Goal: Use online tool/utility: Utilize a website feature to perform a specific function

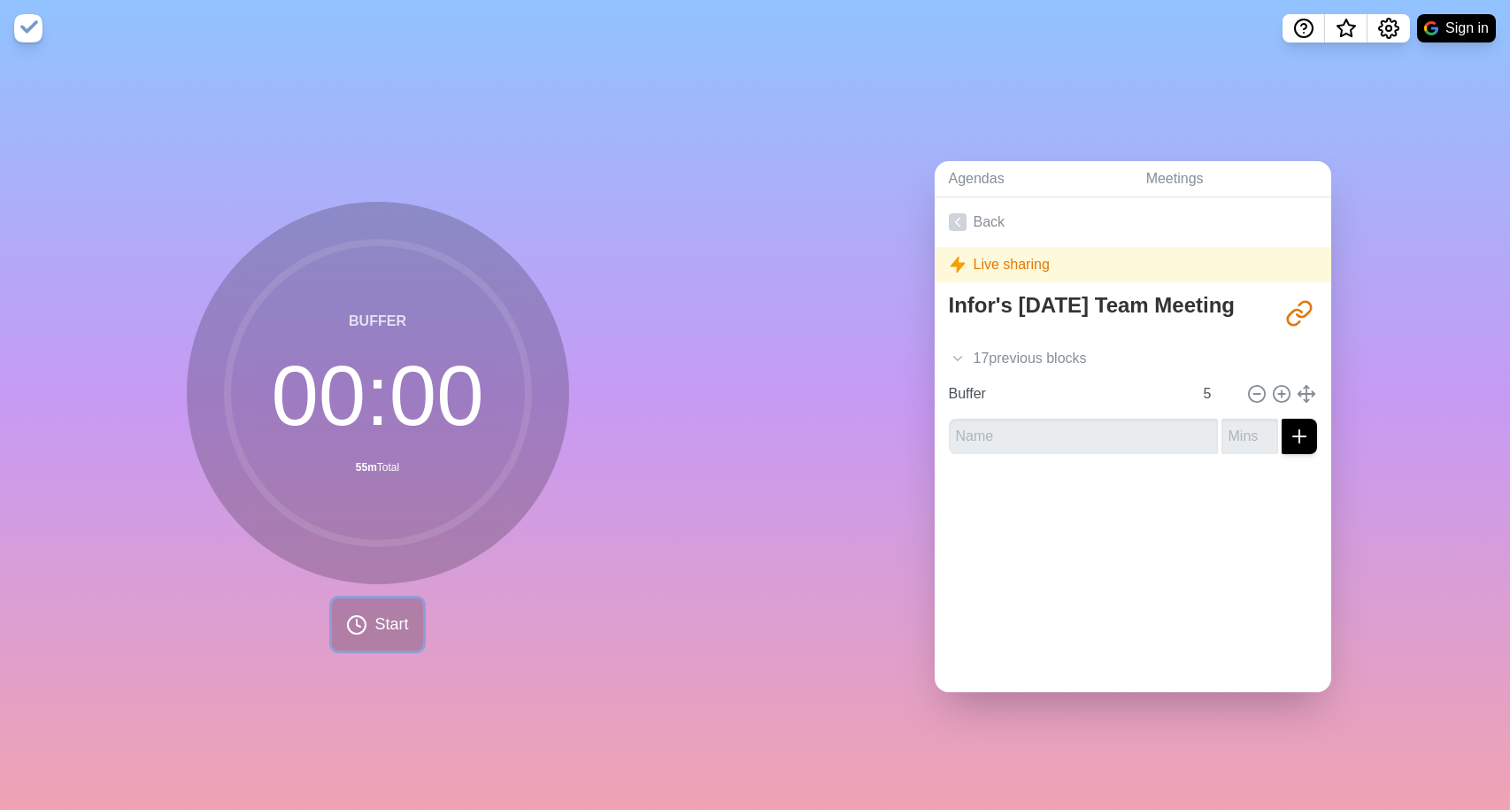
click at [379, 632] on span "Start" at bounding box center [391, 624] width 34 height 24
click at [414, 626] on icon at bounding box center [413, 625] width 30 height 30
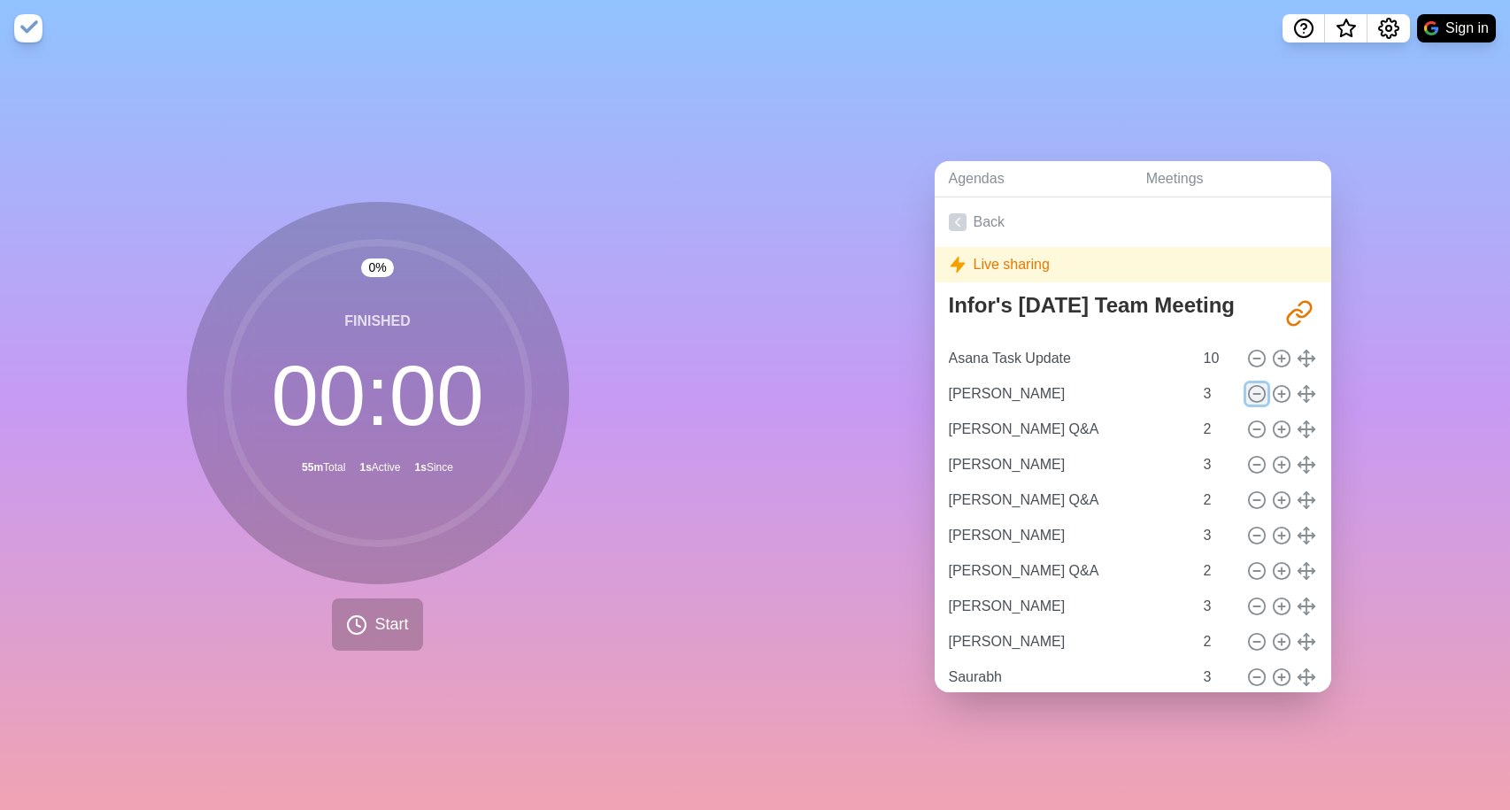
click at [1259, 394] on line at bounding box center [1256, 394] width 6 height 0
type input "Justin Q&A"
type input "2"
type input "Taylor"
type input "3"
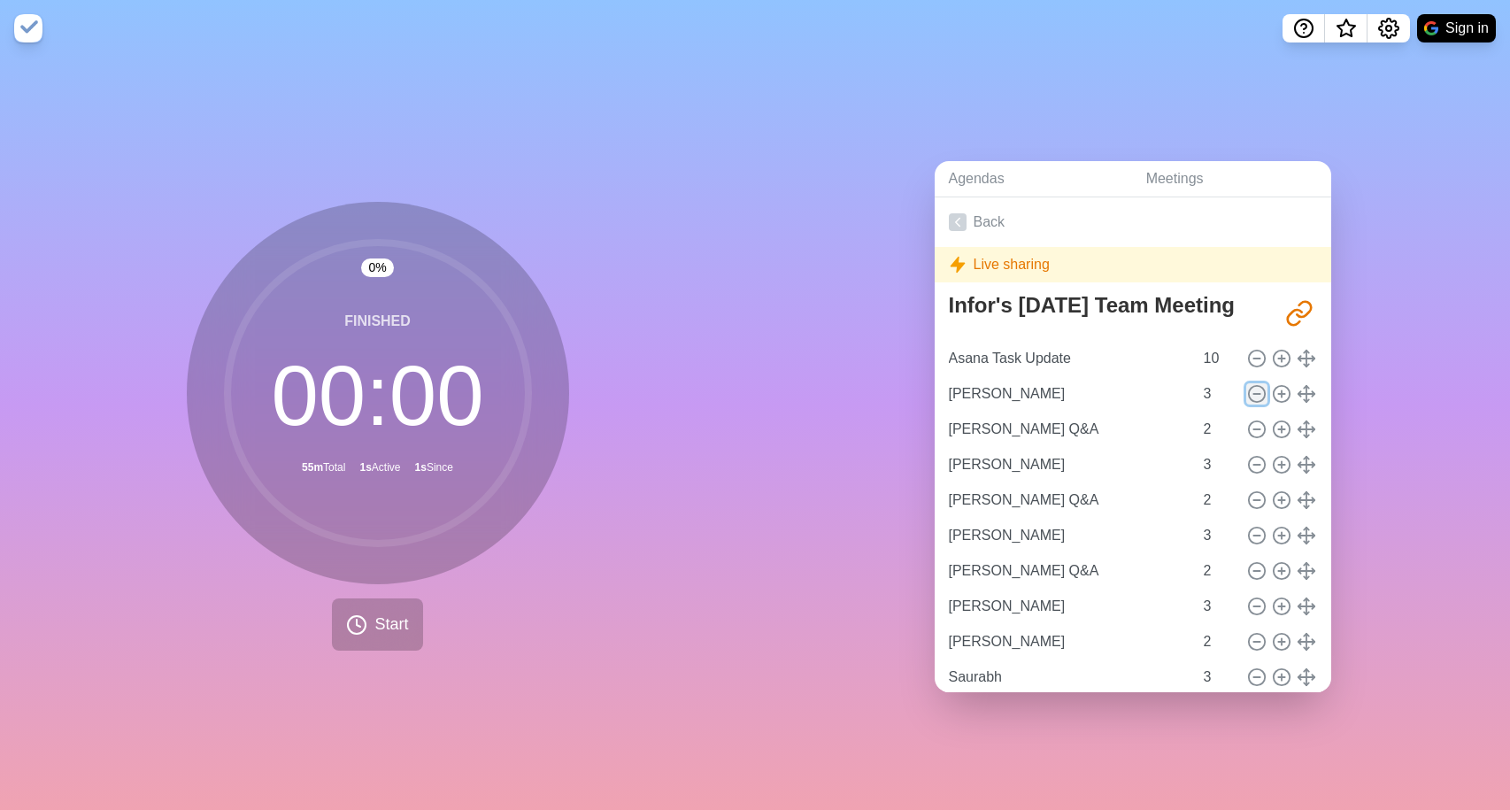
type input "Taylor Q&A"
type input "2"
type input "[PERSON_NAME]"
type input "3"
type input "[PERSON_NAME] Q&A"
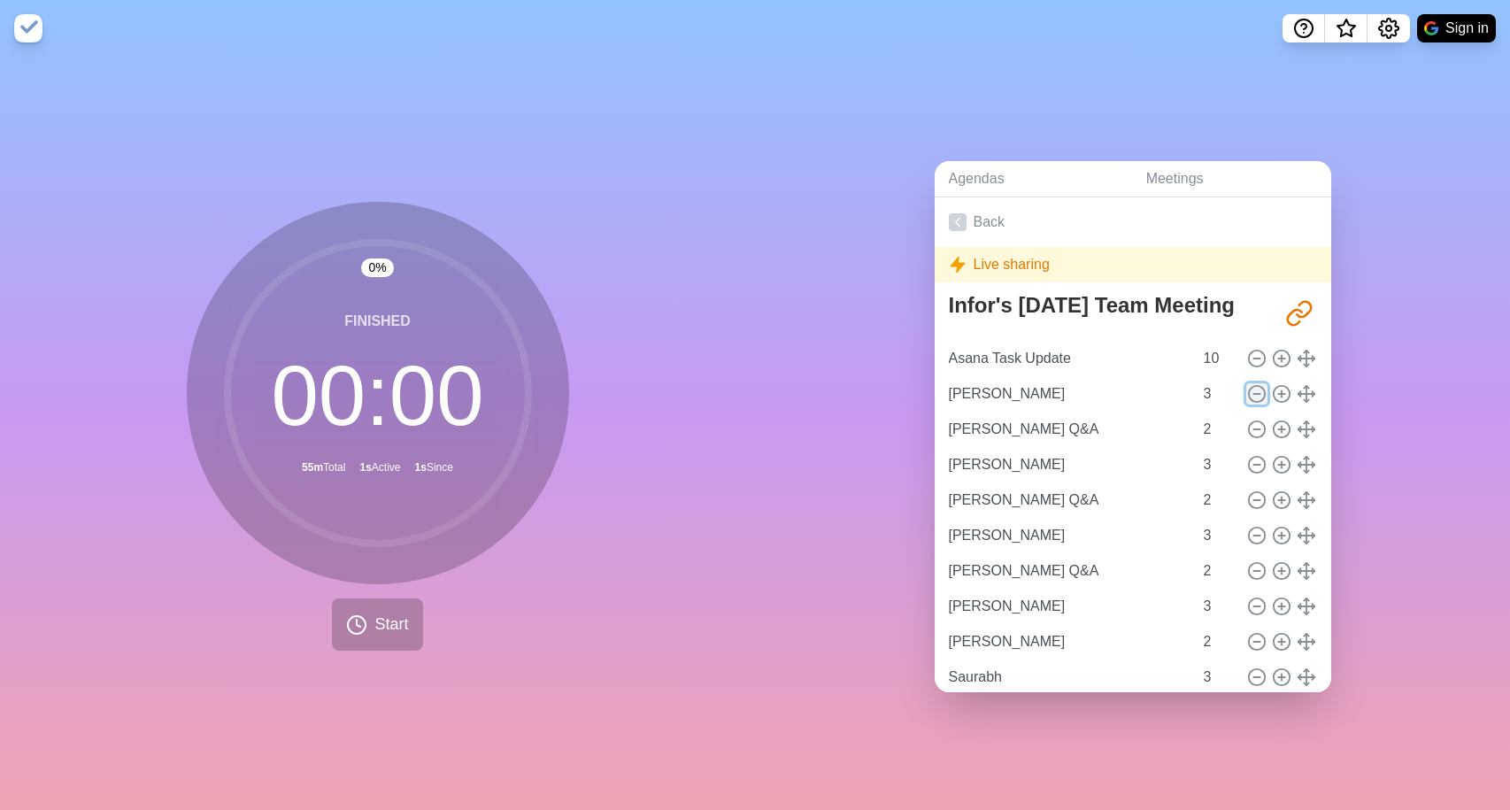
type input "2"
type input "Silvio"
type input "3"
type input "Silvio Q&A"
type input "2"
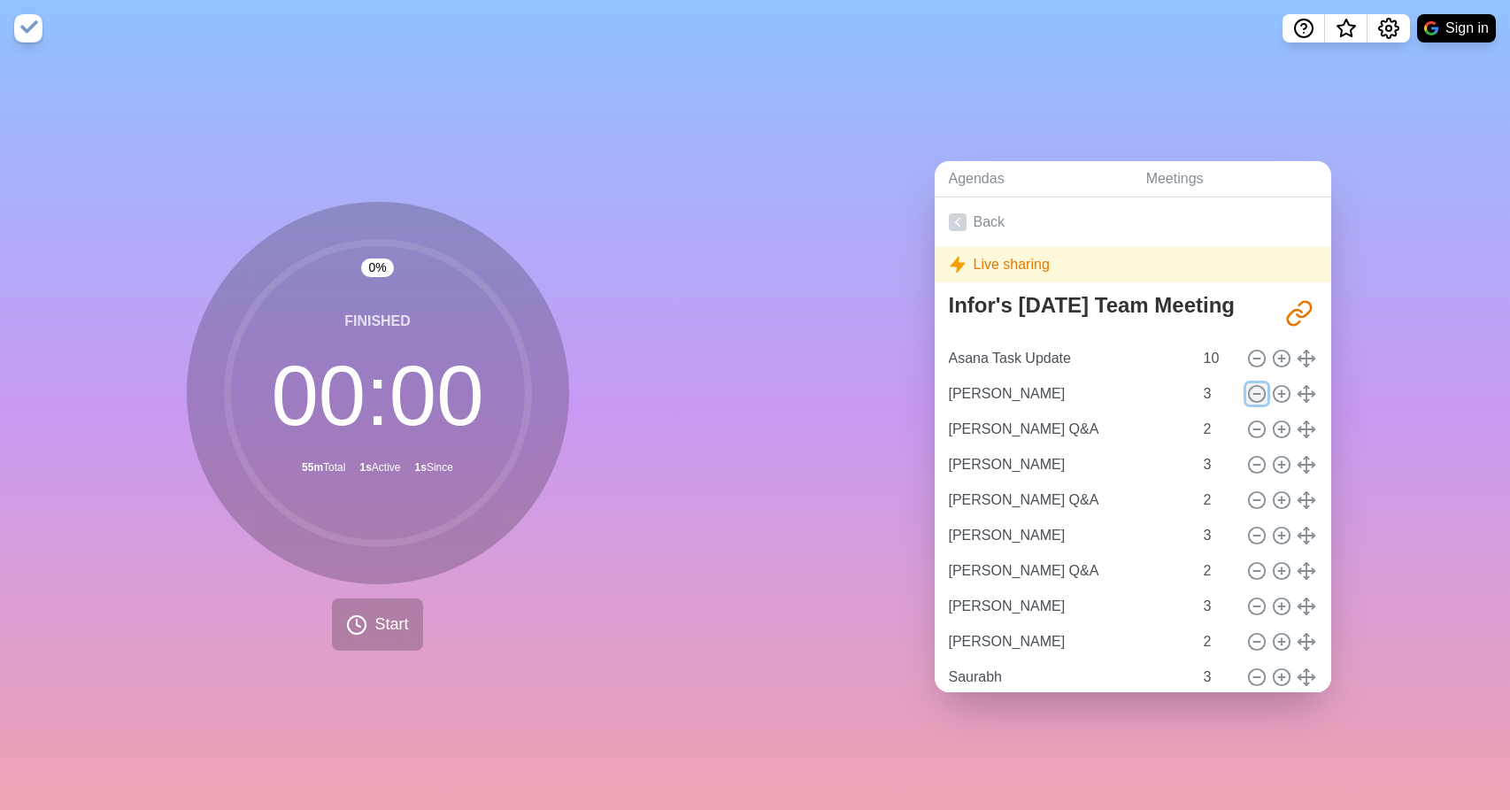
type input "Saurabh"
type input "3"
type input "Saurabh Q&A"
type input "2"
type input "Deepak"
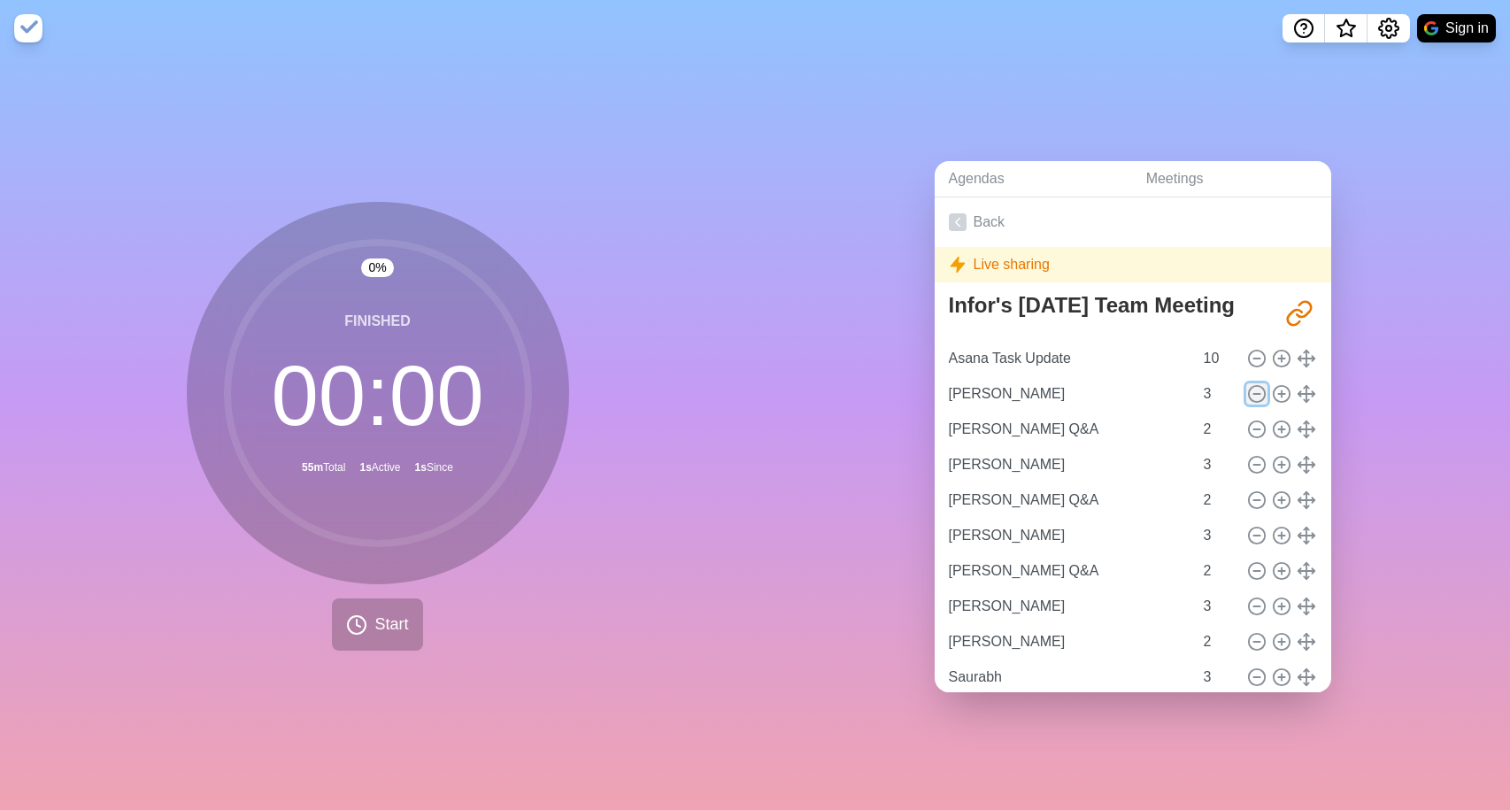
type input "3"
type input "Deepak Q&A"
type input "2"
type input "Arturo"
type input "3"
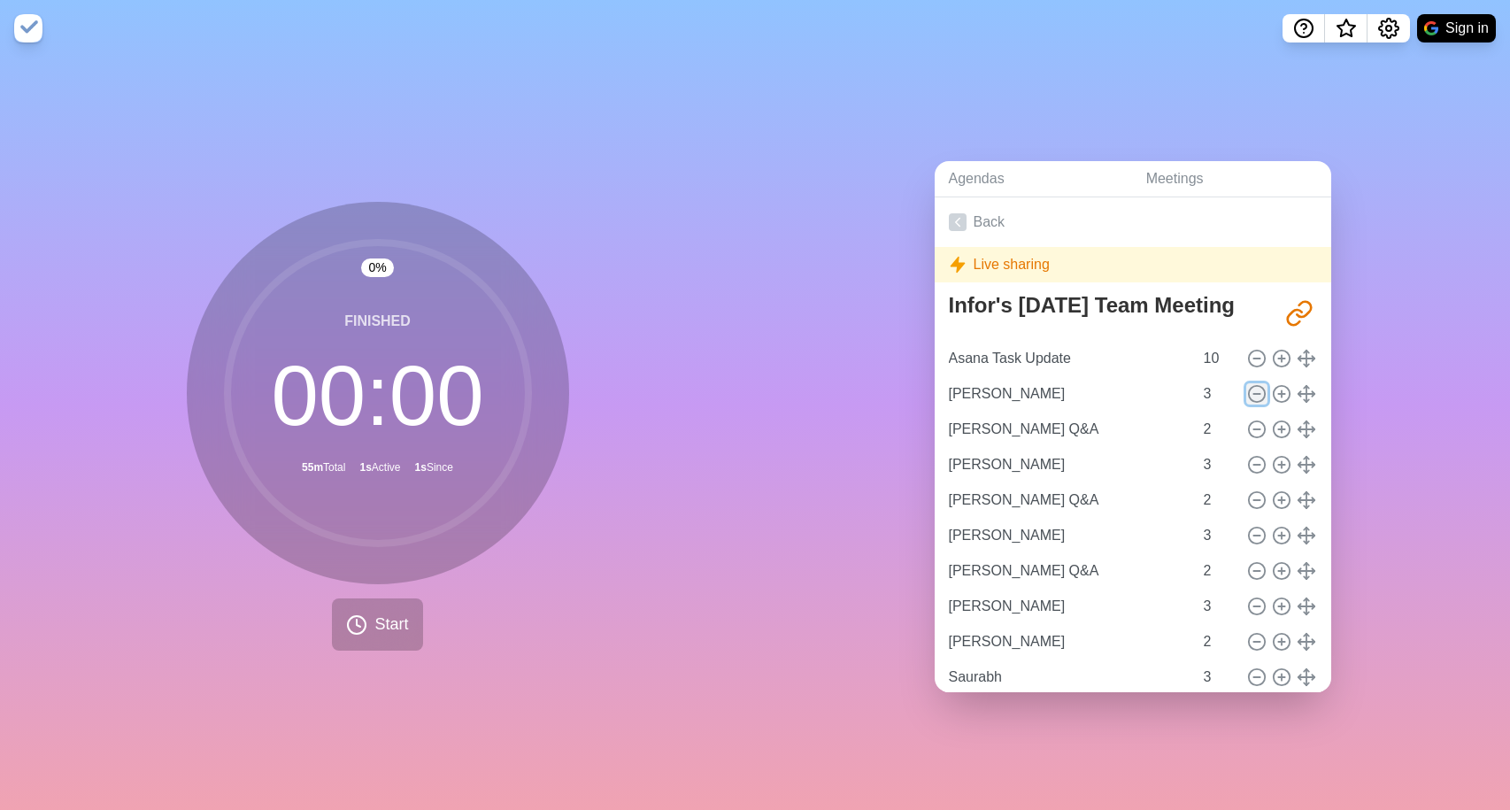
type input "Arturo Q&A"
type input "2"
type input "Arnab"
type input "3"
type input "Arnab Q&A"
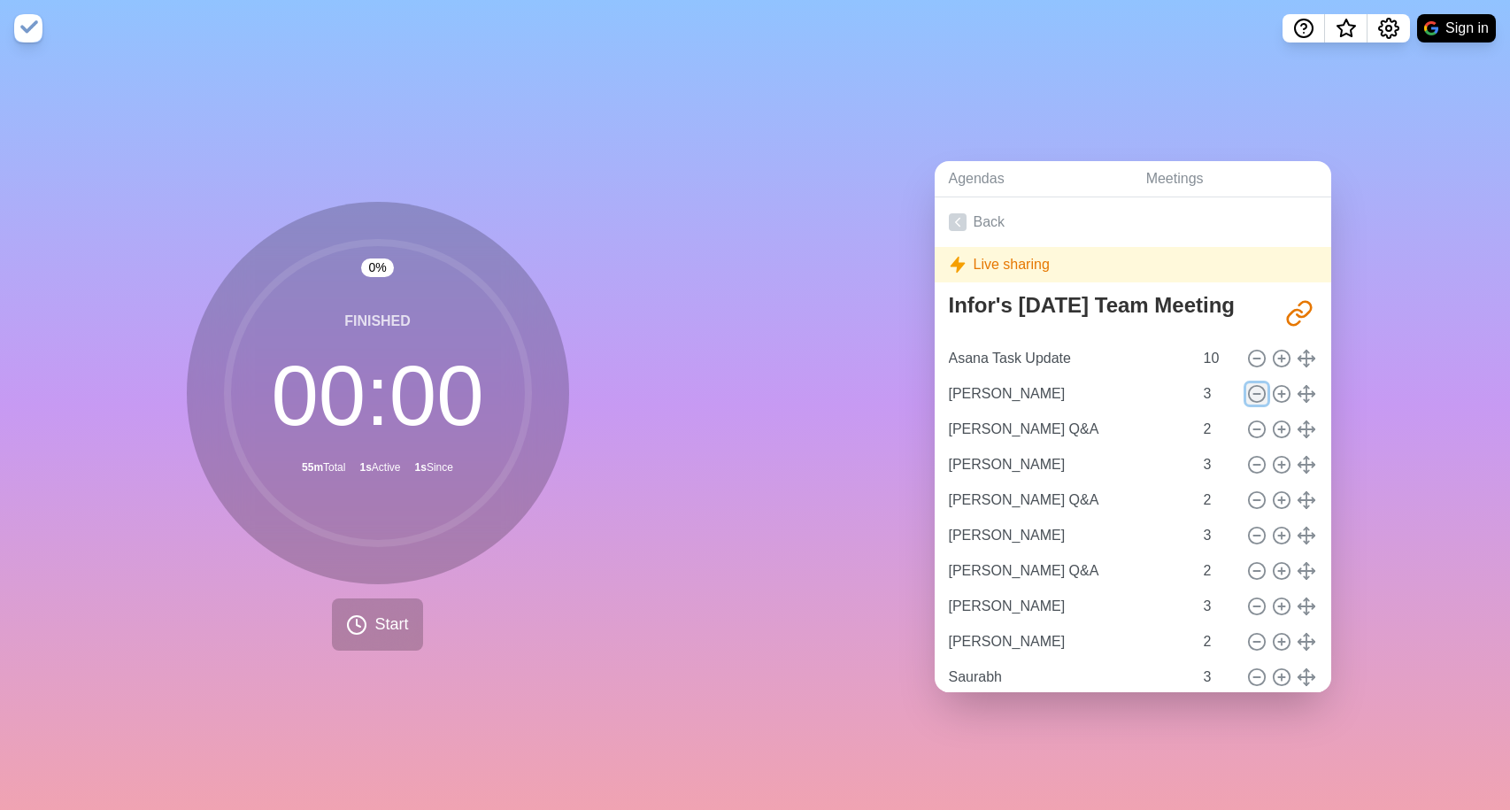
type input "2"
type input "Buffer"
type input "5"
click at [1259, 394] on line at bounding box center [1256, 394] width 6 height 0
type input "Taylor"
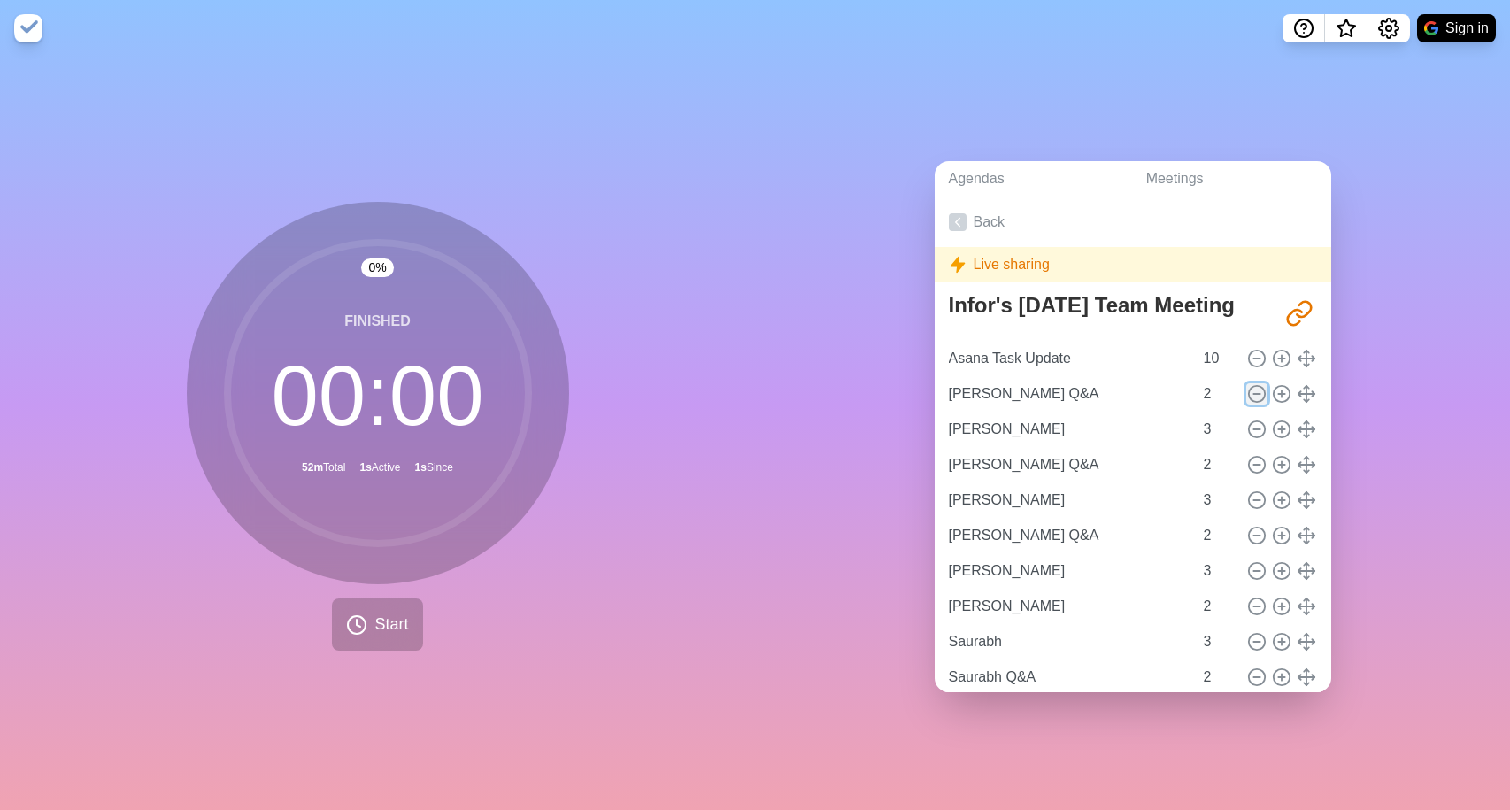
type input "3"
type input "Taylor Q&A"
type input "2"
type input "[PERSON_NAME]"
type input "3"
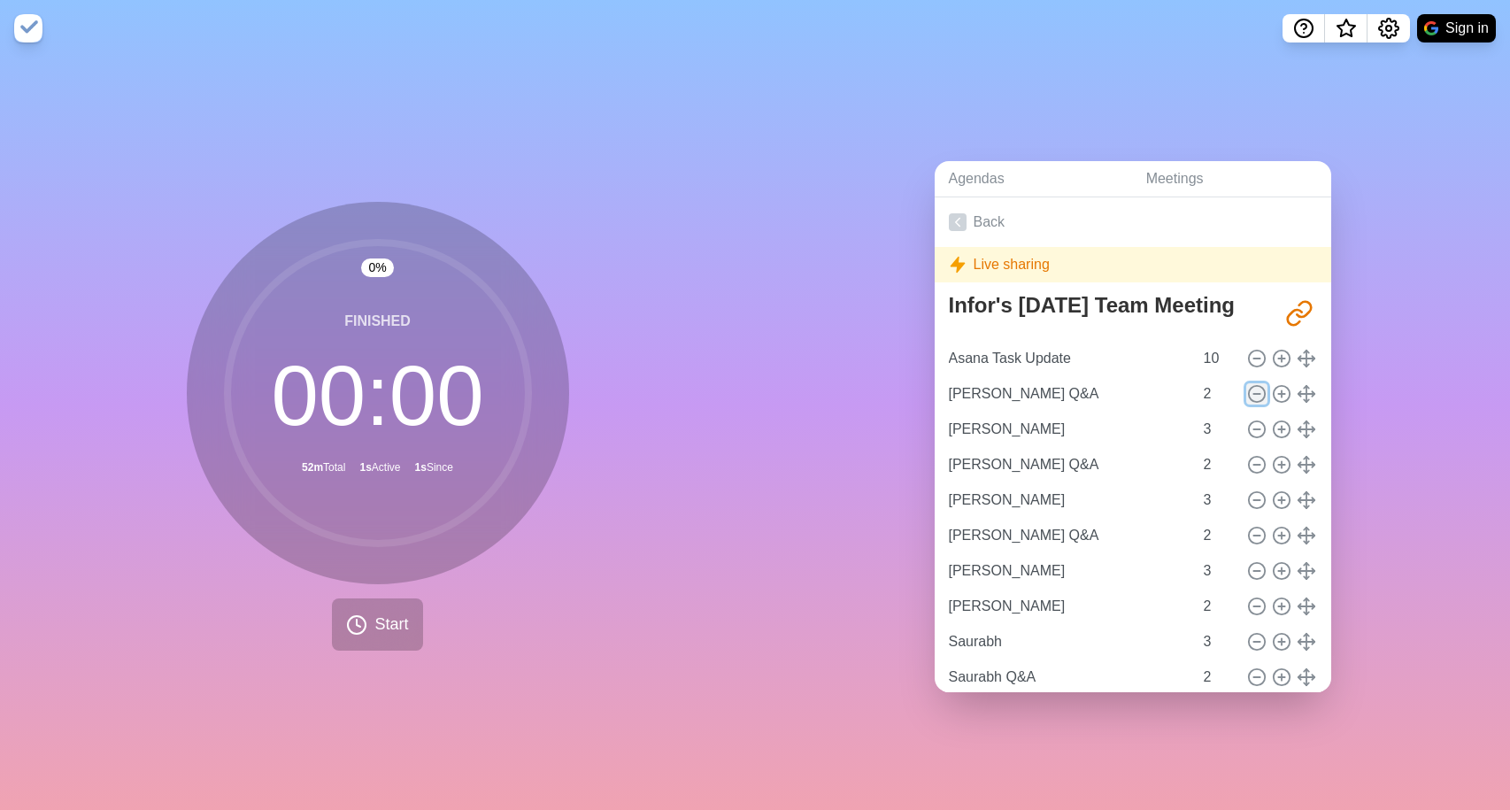
type input "[PERSON_NAME] Q&A"
type input "2"
type input "Silvio"
type input "3"
type input "Silvio Q&A"
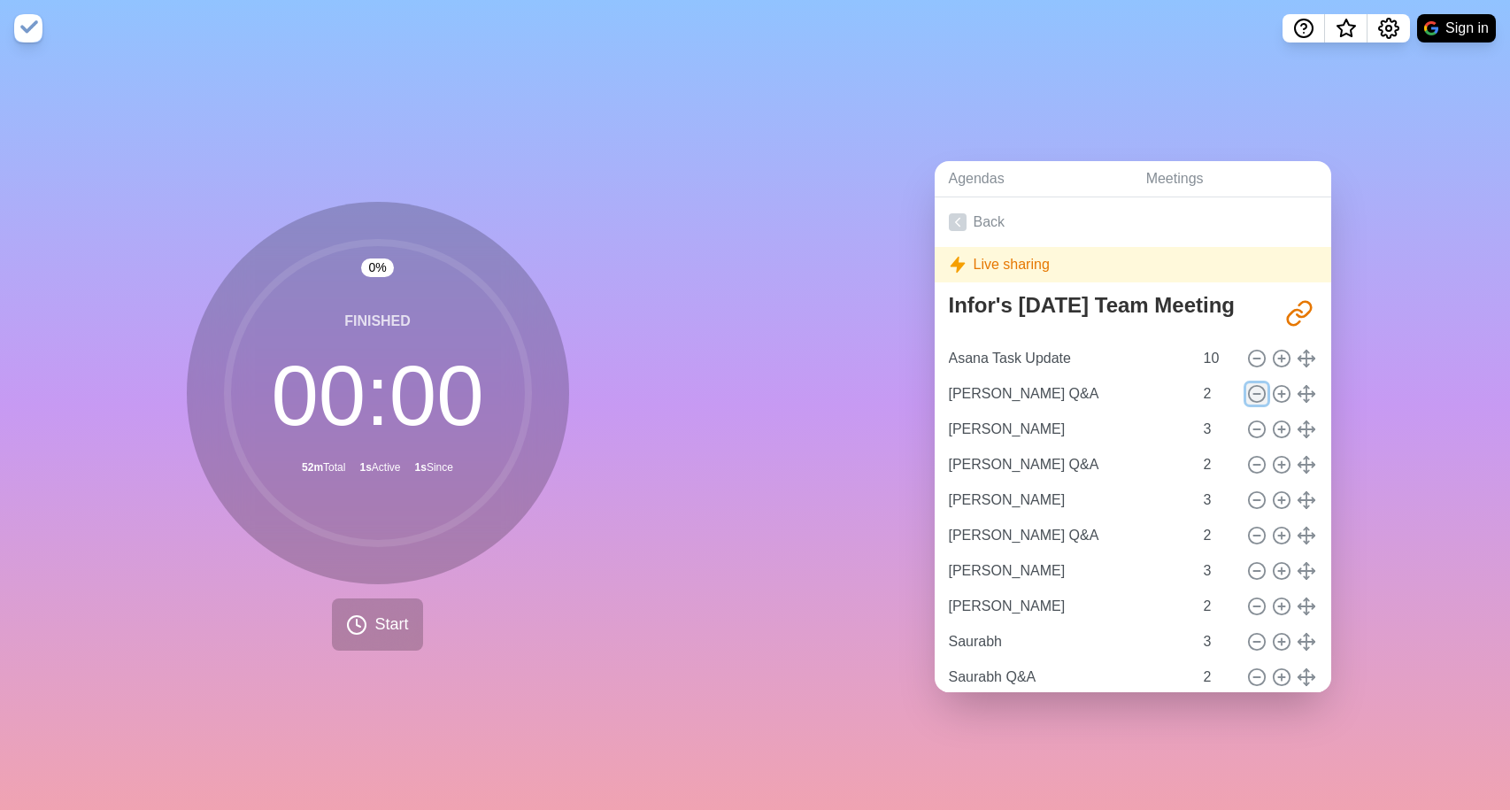
type input "2"
type input "Saurabh"
type input "3"
type input "Saurabh Q&A"
type input "2"
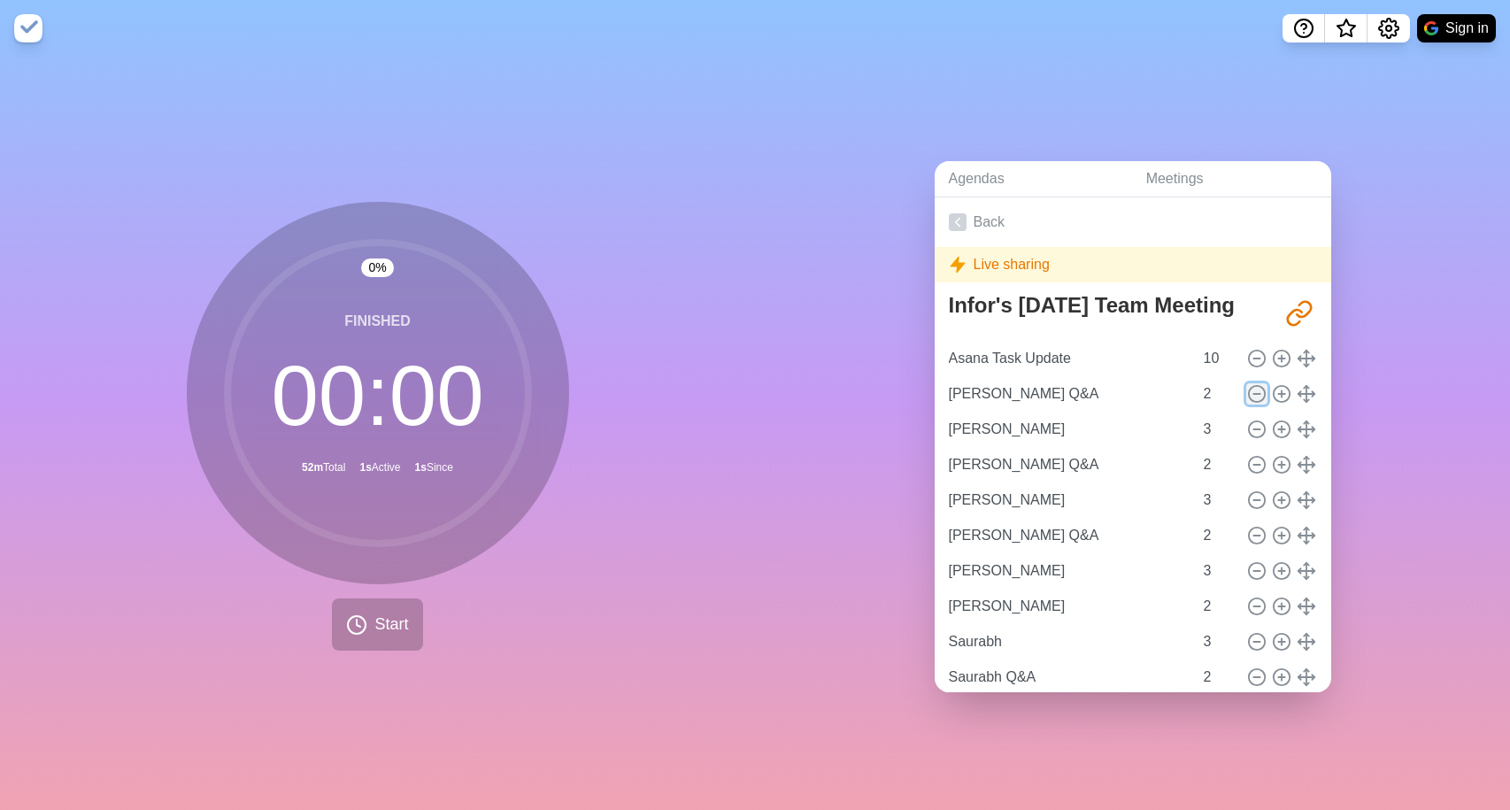
type input "Deepak"
type input "3"
type input "Deepak Q&A"
type input "2"
type input "Arturo"
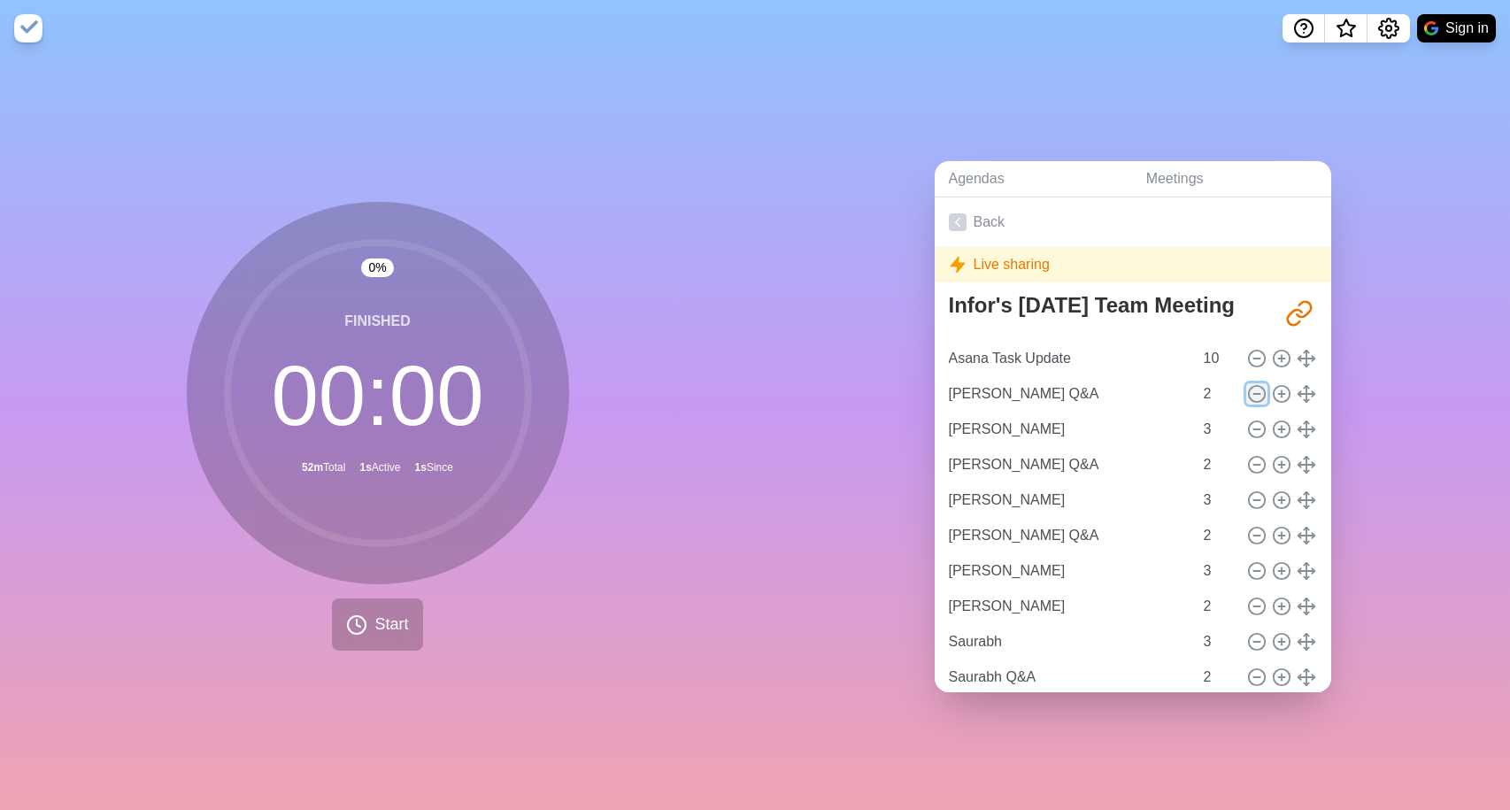
type input "3"
type input "Arturo Q&A"
type input "2"
type input "Arnab"
type input "3"
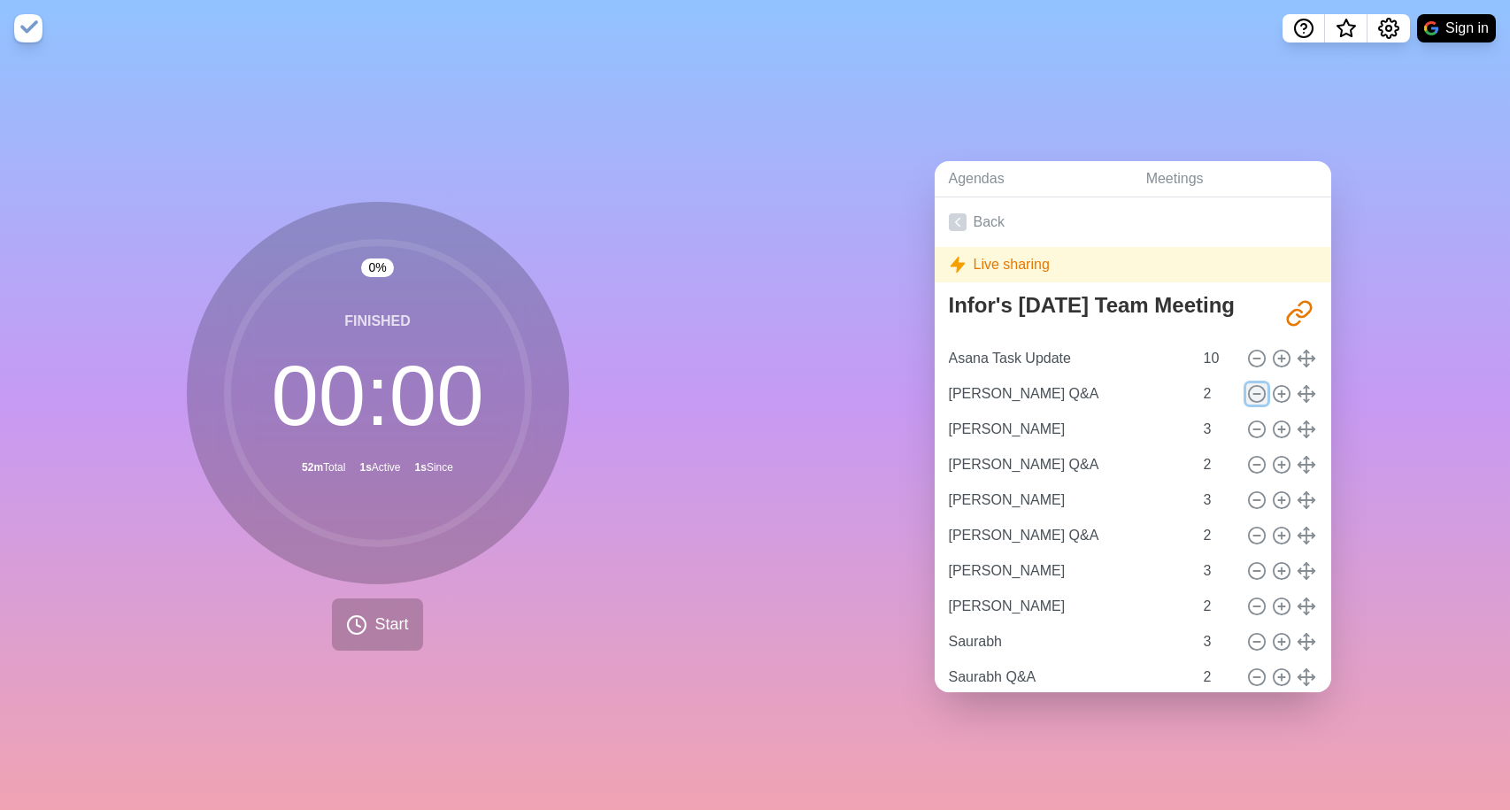
type input "Arnab Q&A"
type input "2"
type input "Buffer"
type input "5"
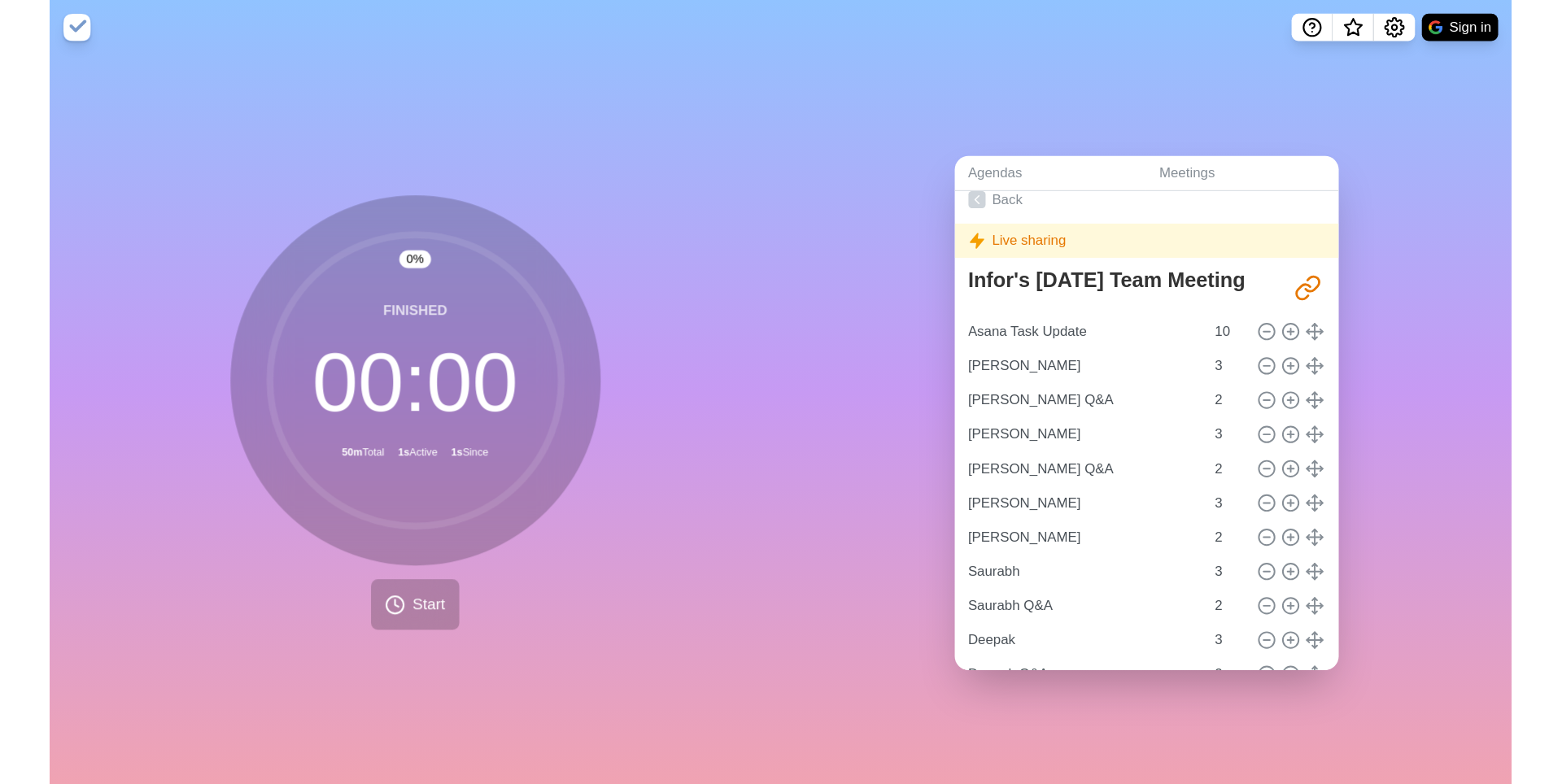
scroll to position [11, 0]
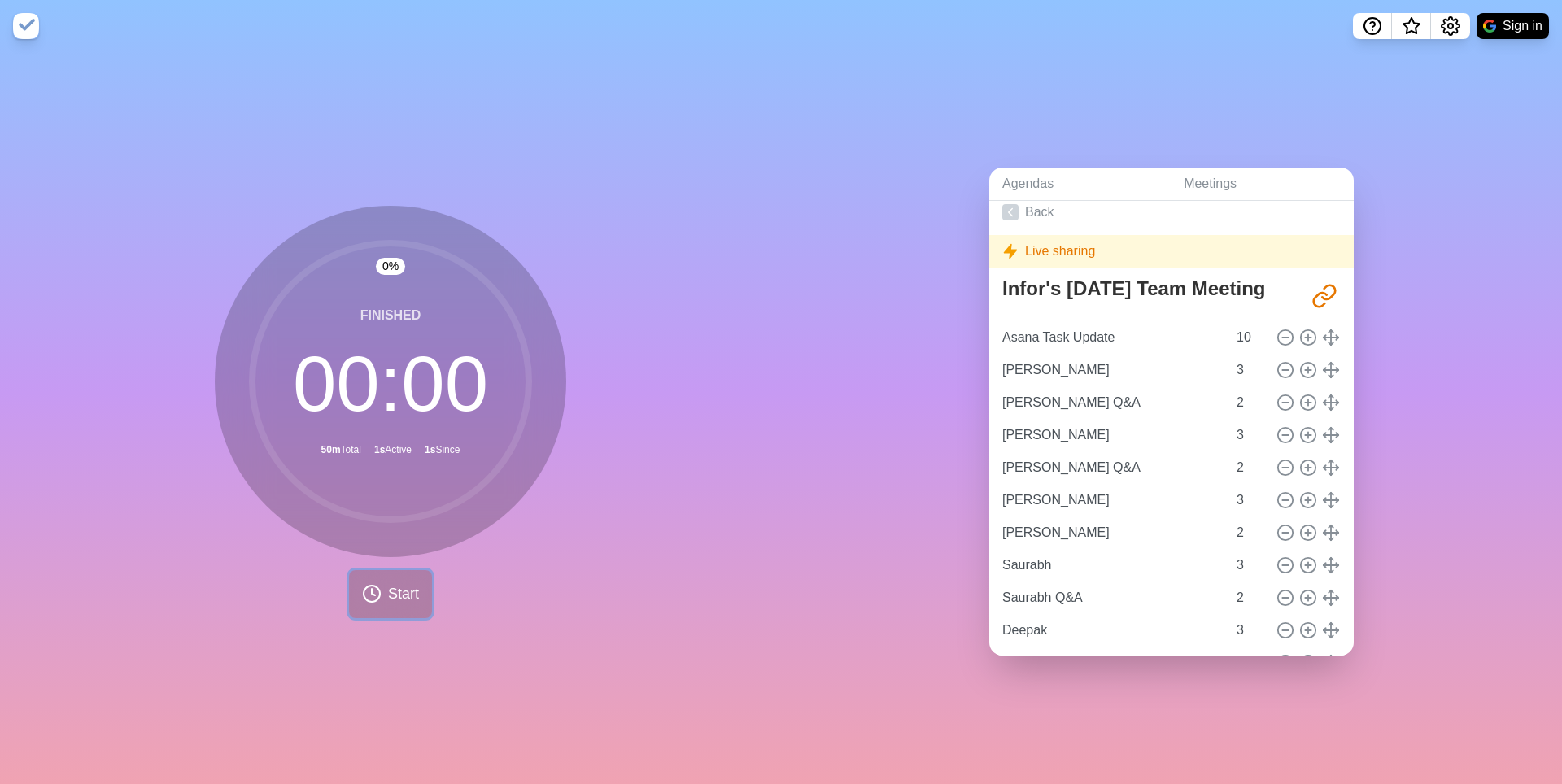
click at [394, 600] on span "Start" at bounding box center [404, 595] width 31 height 22
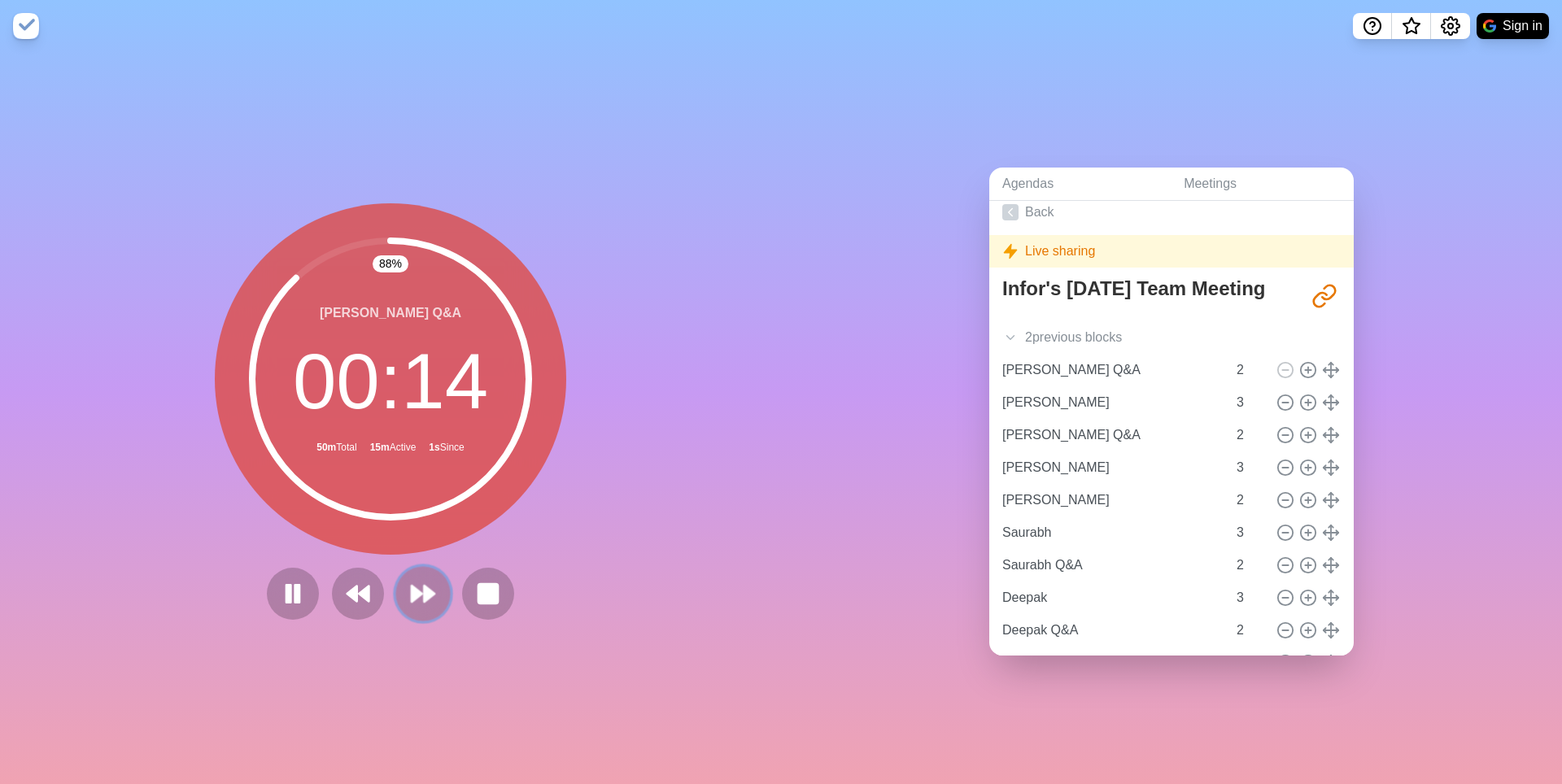
click at [421, 605] on icon at bounding box center [423, 594] width 28 height 28
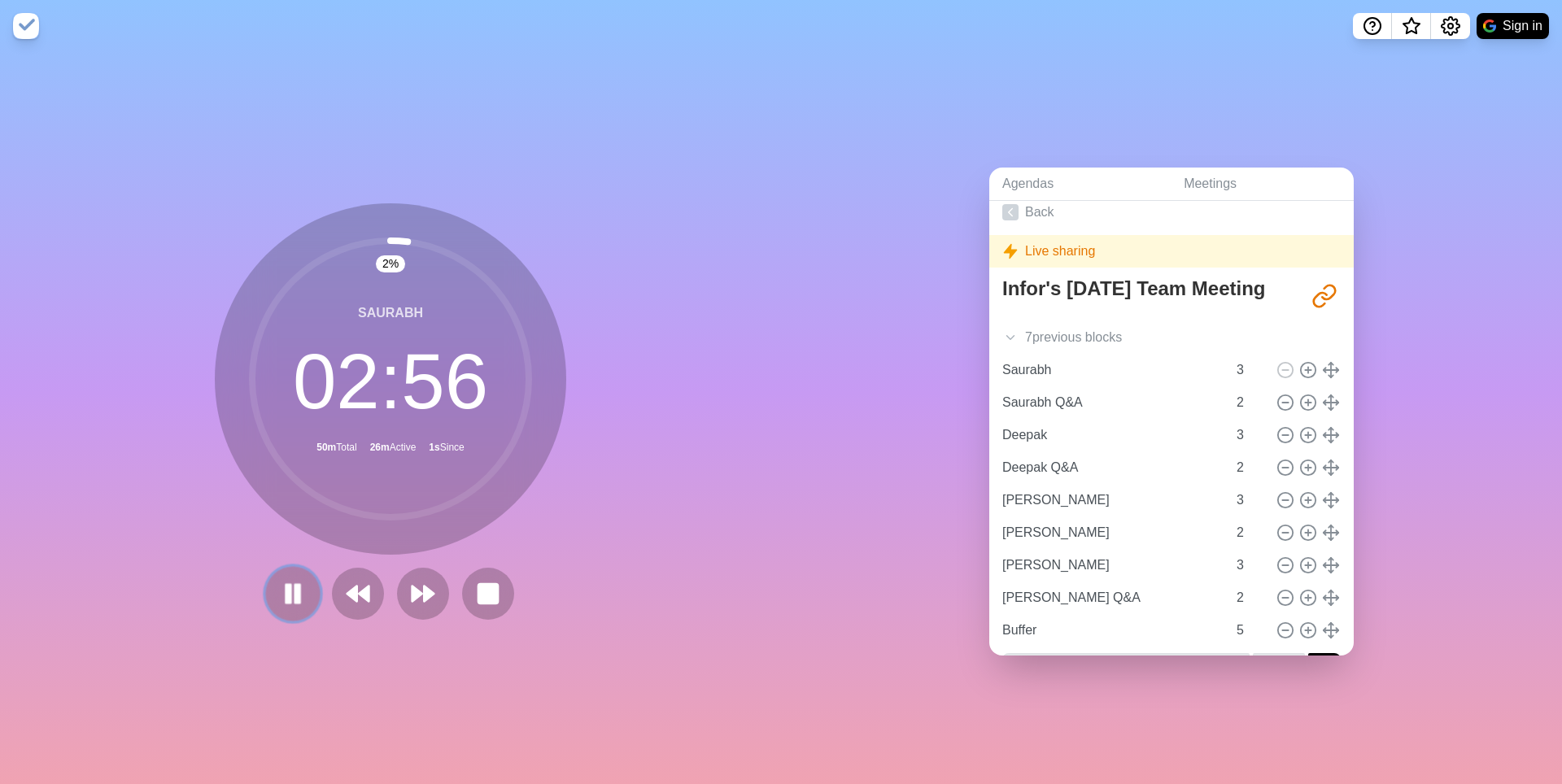
click at [295, 595] on rect at bounding box center [297, 593] width 5 height 17
click at [285, 602] on polygon at bounding box center [293, 594] width 17 height 20
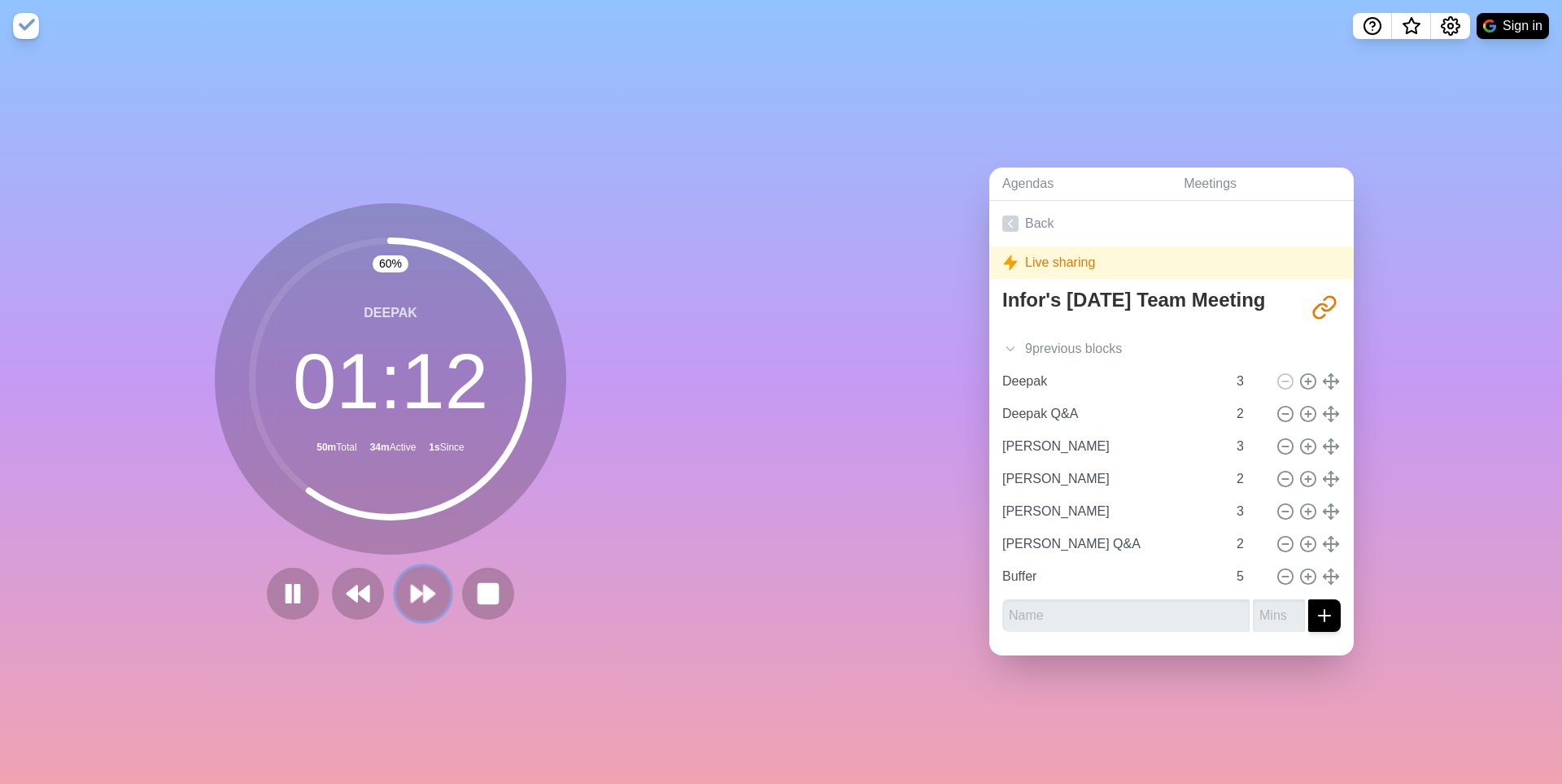
click at [422, 597] on polygon at bounding box center [417, 594] width 11 height 17
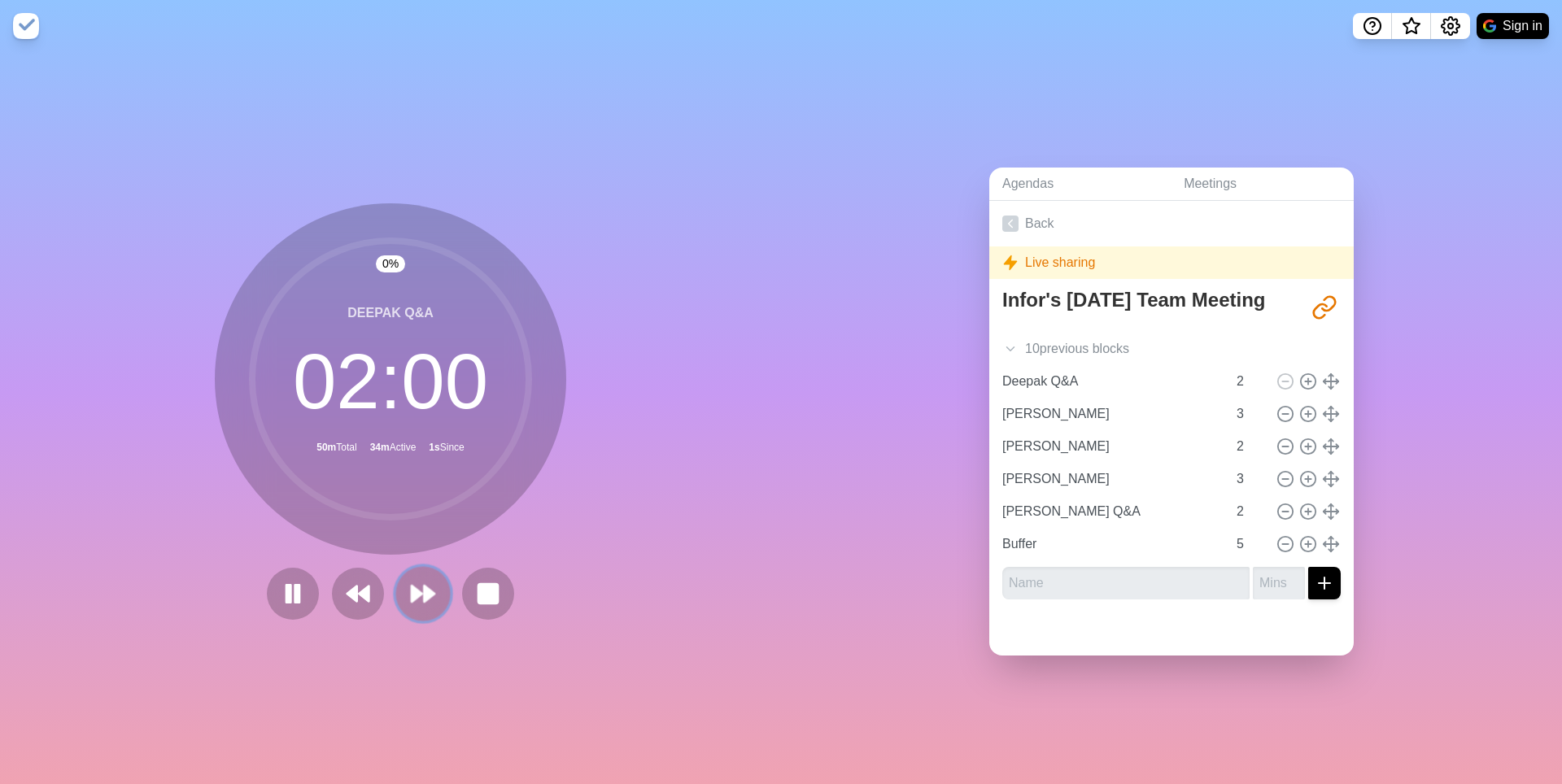
scroll to position [8, 0]
click at [420, 600] on polygon at bounding box center [417, 594] width 11 height 17
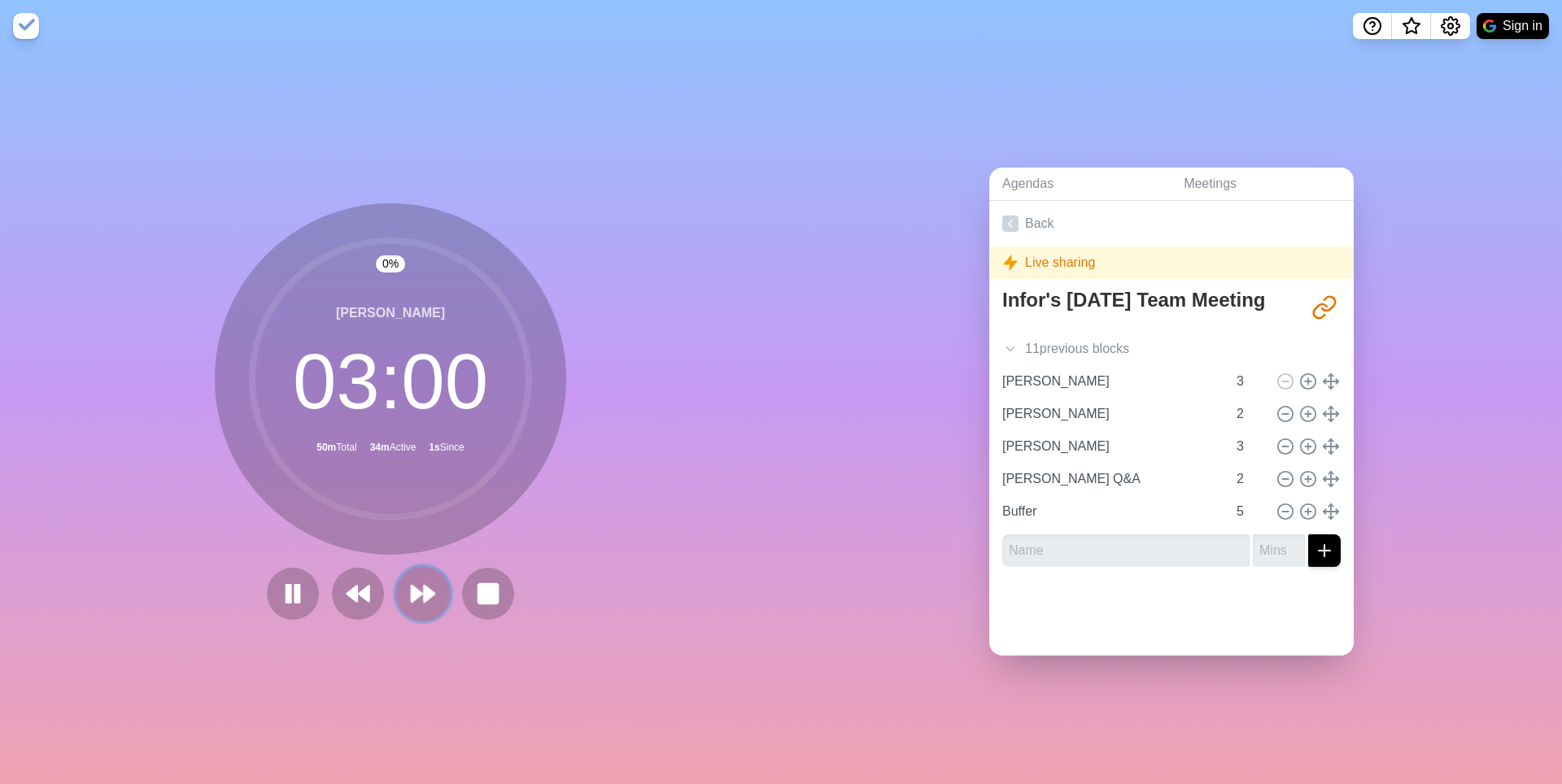
scroll to position [0, 0]
click at [420, 600] on polygon at bounding box center [417, 594] width 11 height 17
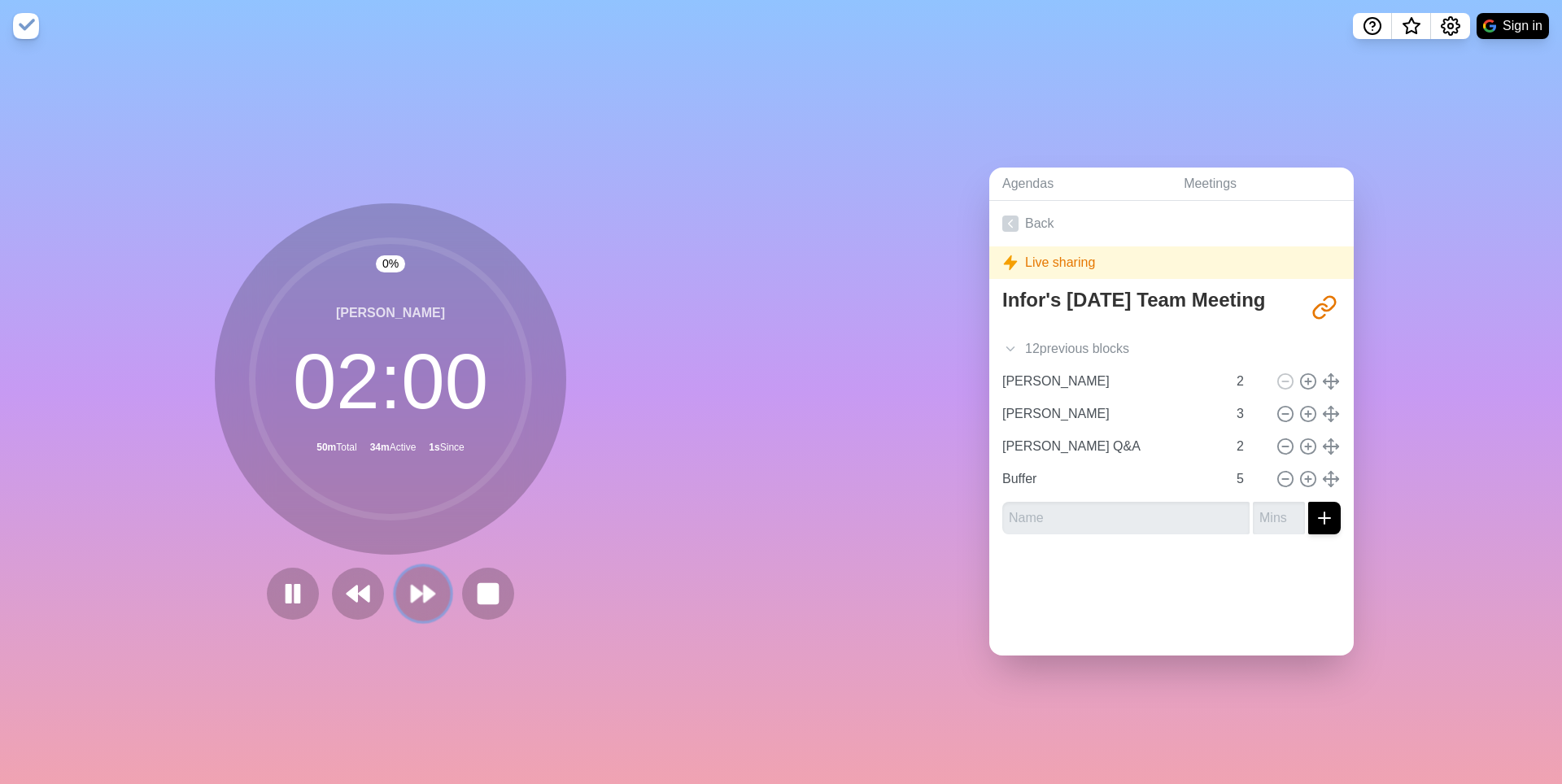
click at [420, 600] on polygon at bounding box center [417, 594] width 11 height 17
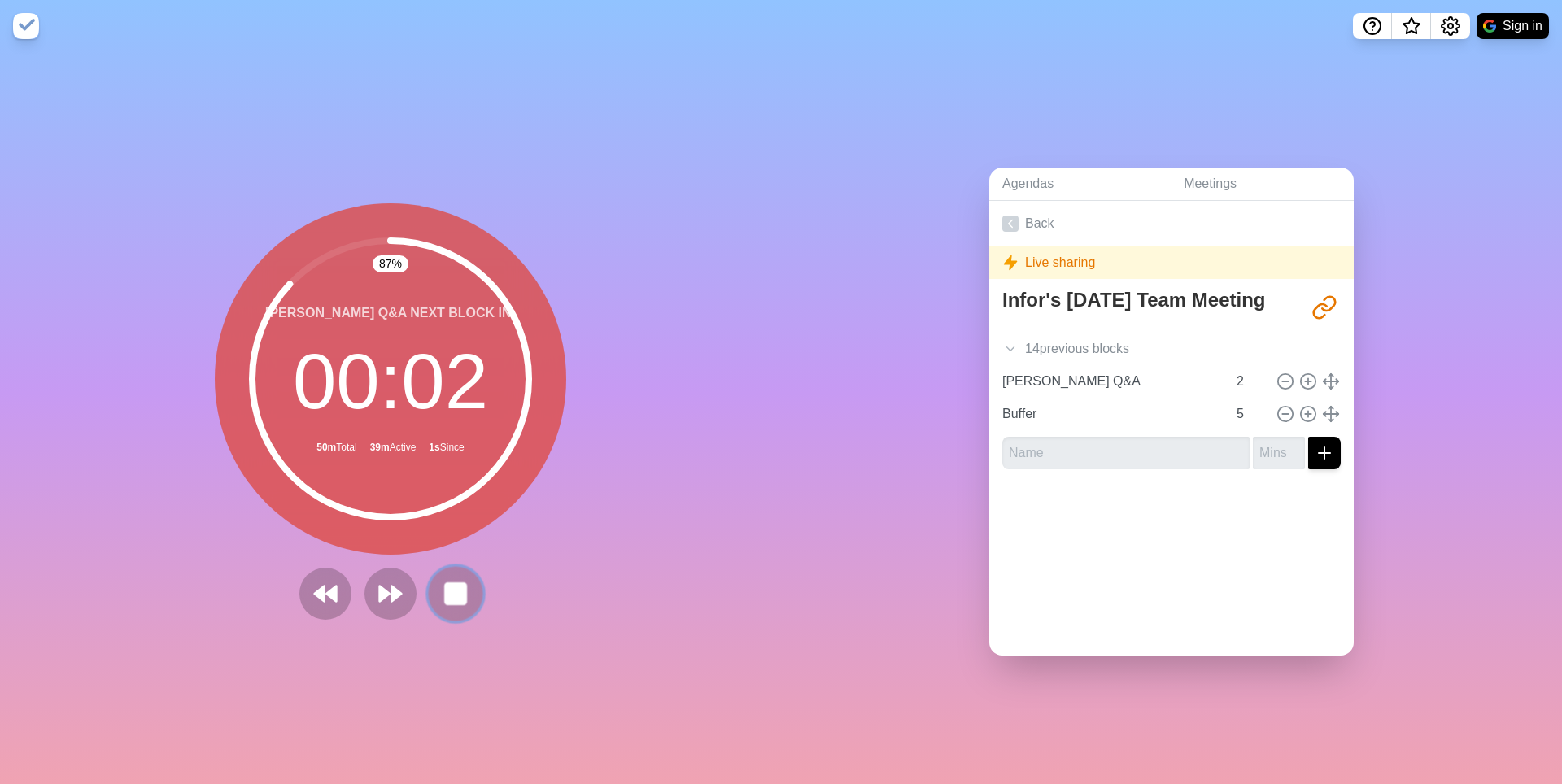
click at [458, 604] on rect at bounding box center [455, 594] width 20 height 20
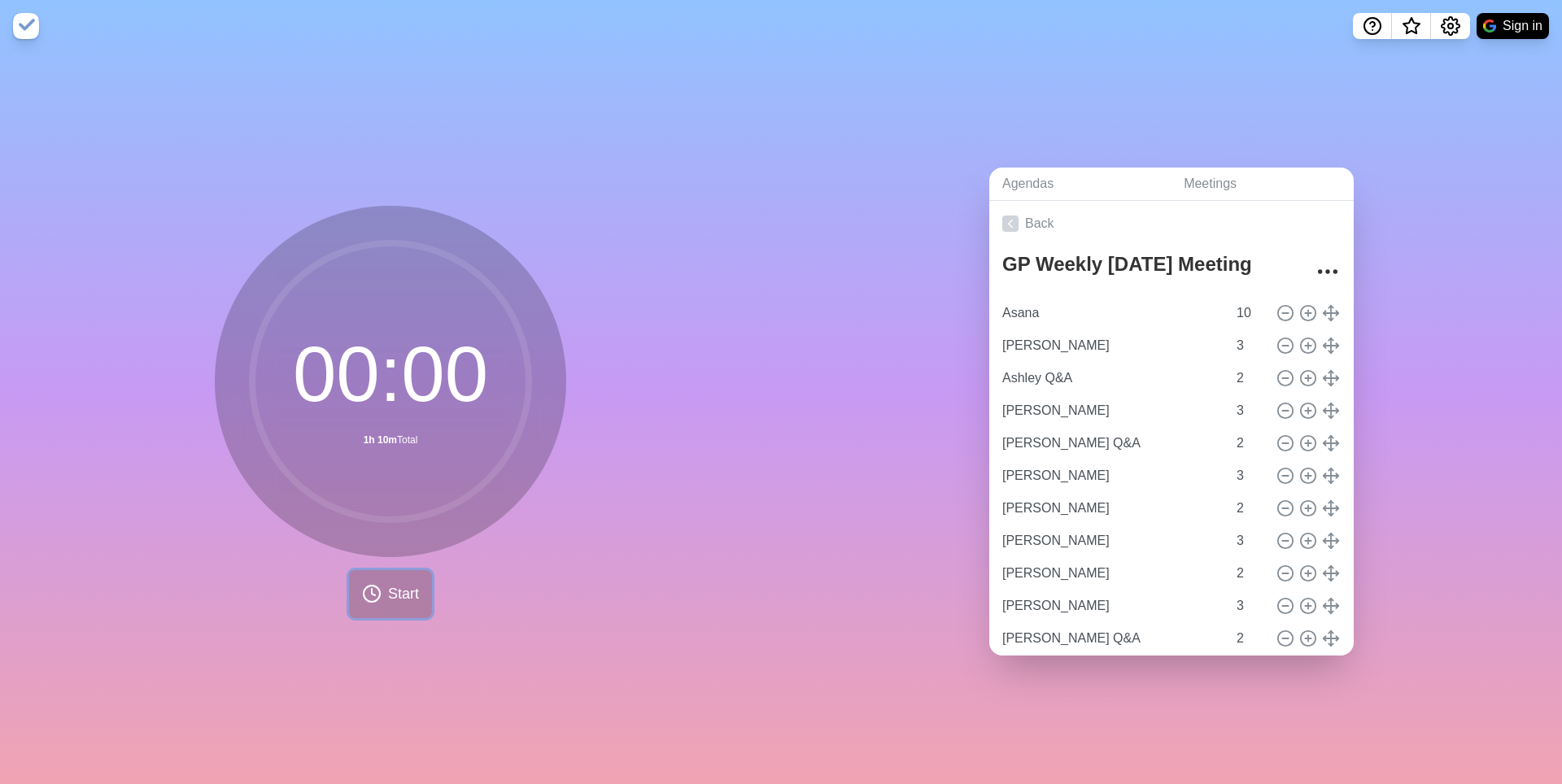
click at [405, 597] on span "Start" at bounding box center [404, 595] width 31 height 22
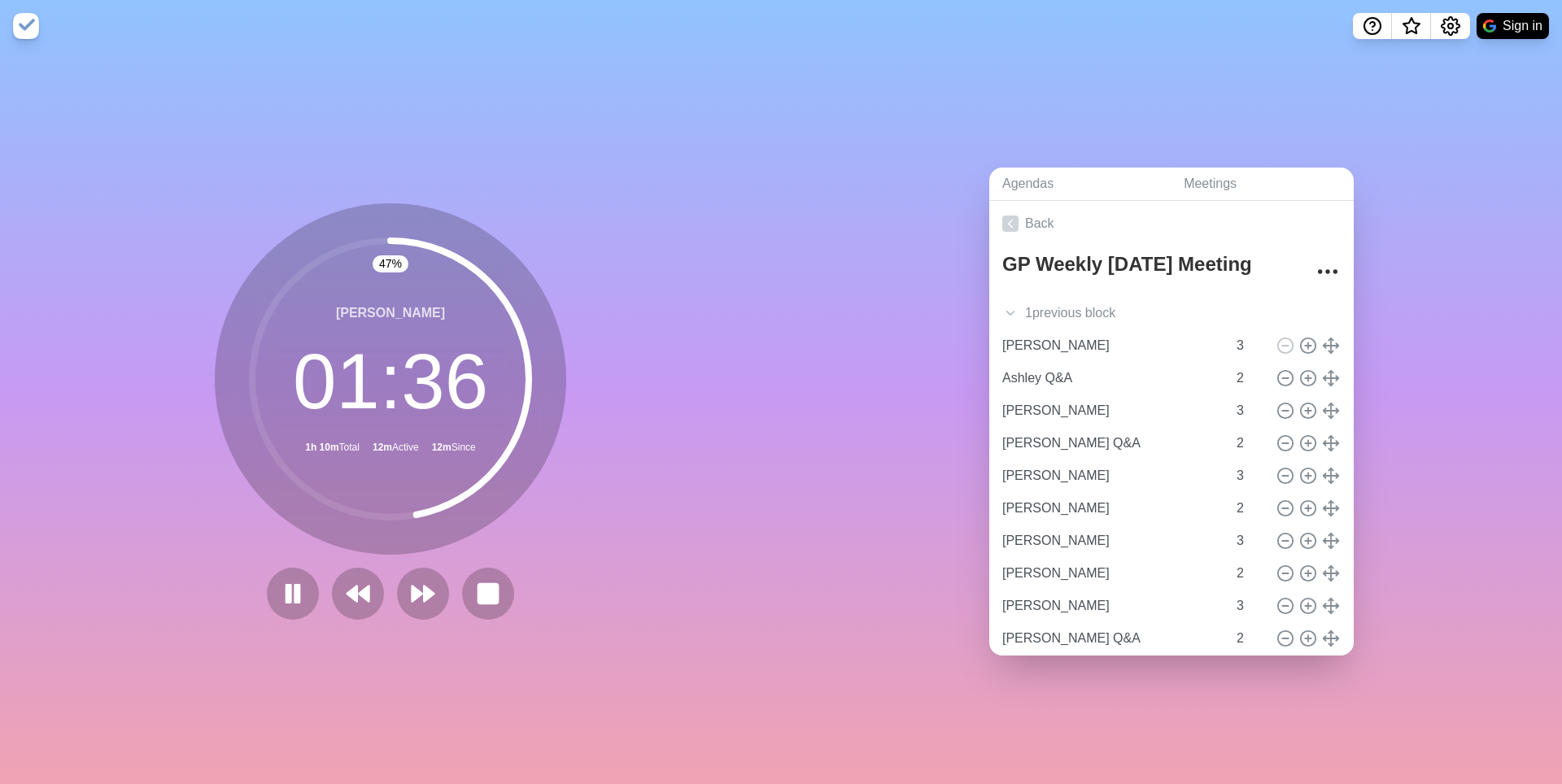
click at [422, 699] on div "47 % [PERSON_NAME] 01 : 36 1h 10m Total 12m Active 12m Since" at bounding box center [391, 418] width 781 height 732
click at [425, 605] on icon at bounding box center [423, 594] width 28 height 28
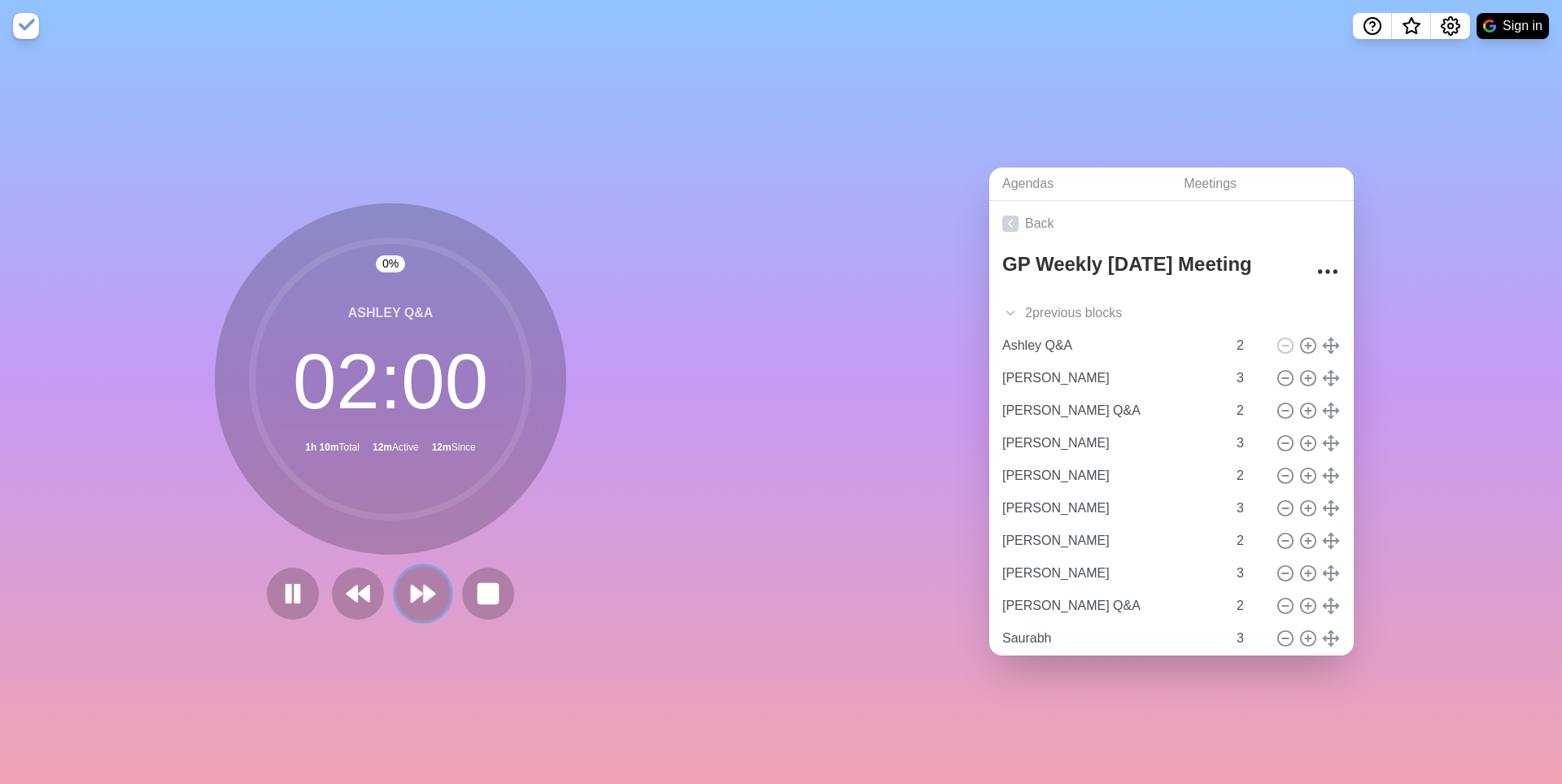
click at [425, 605] on icon at bounding box center [423, 594] width 28 height 28
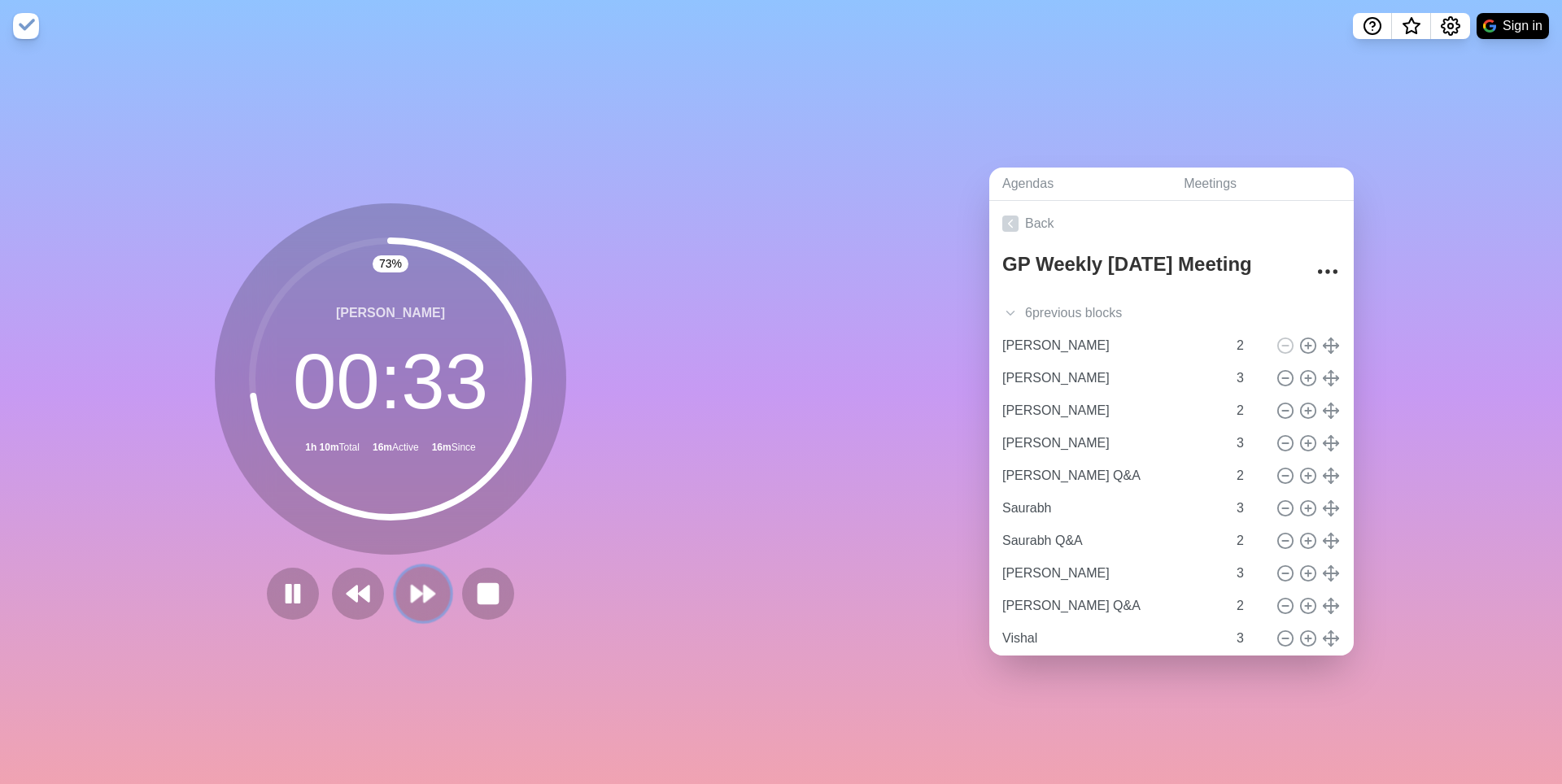
click at [428, 600] on polygon at bounding box center [429, 594] width 11 height 17
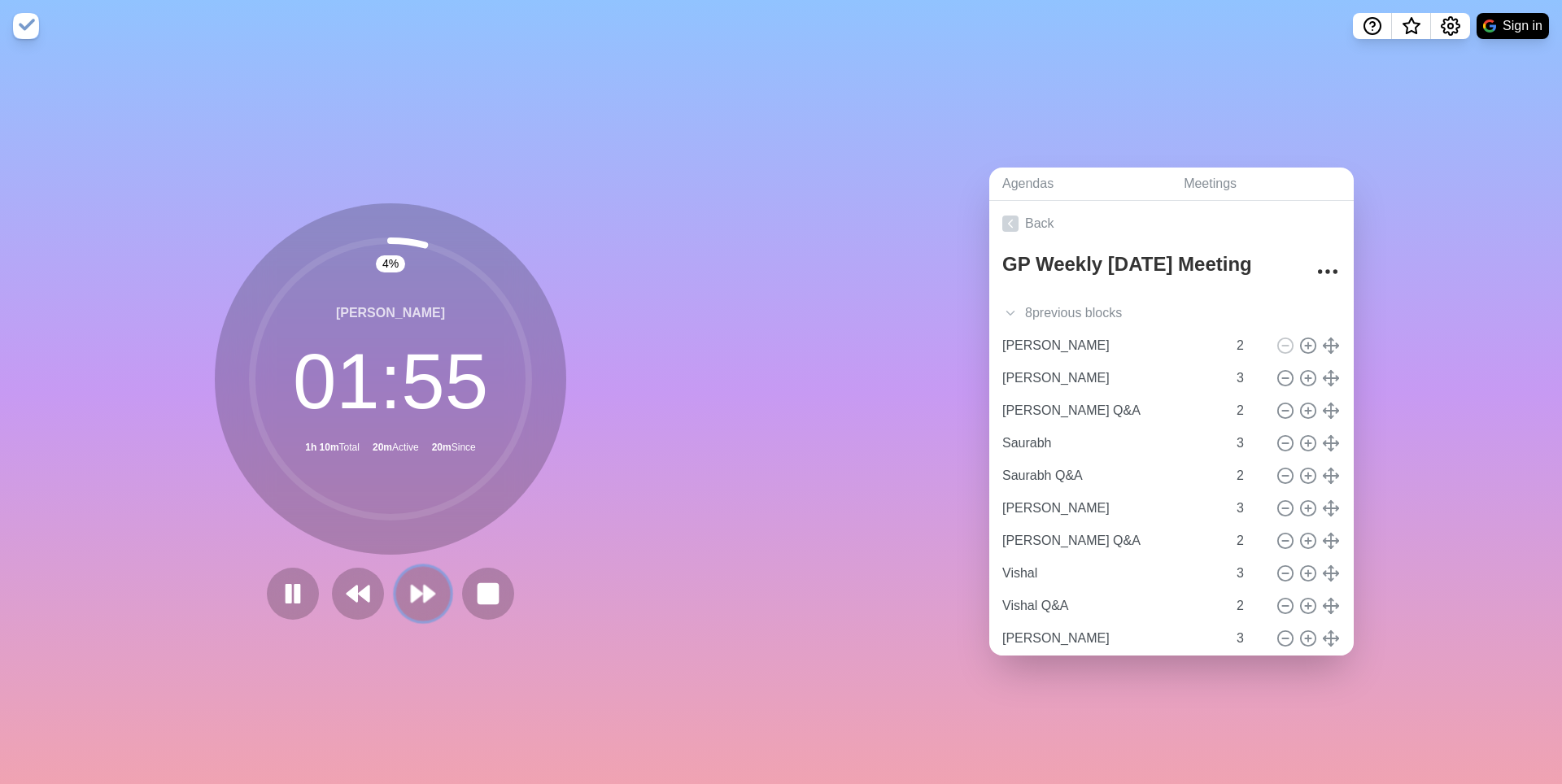
click at [434, 599] on polygon at bounding box center [429, 594] width 11 height 17
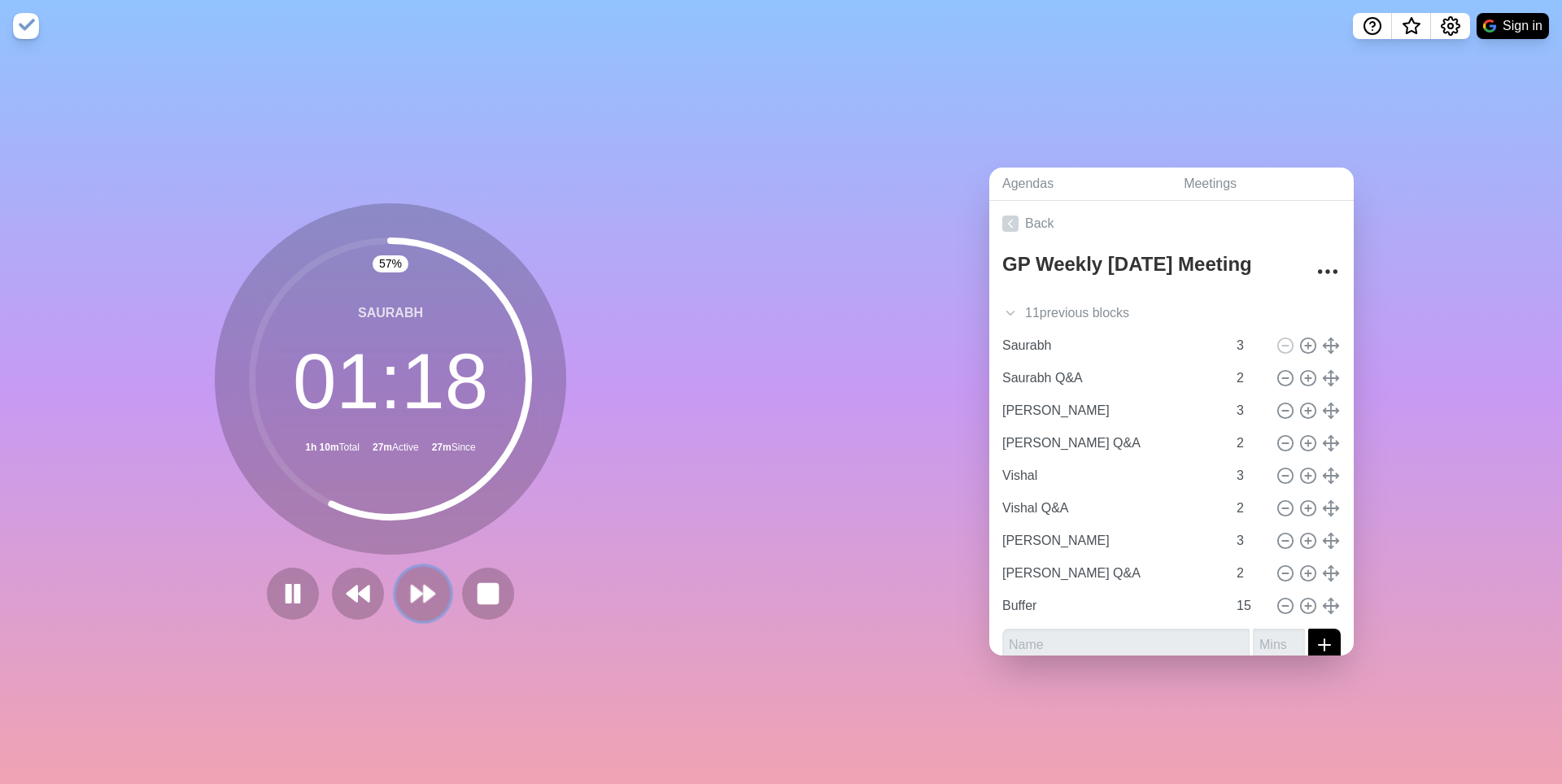
click at [423, 604] on icon at bounding box center [423, 594] width 28 height 28
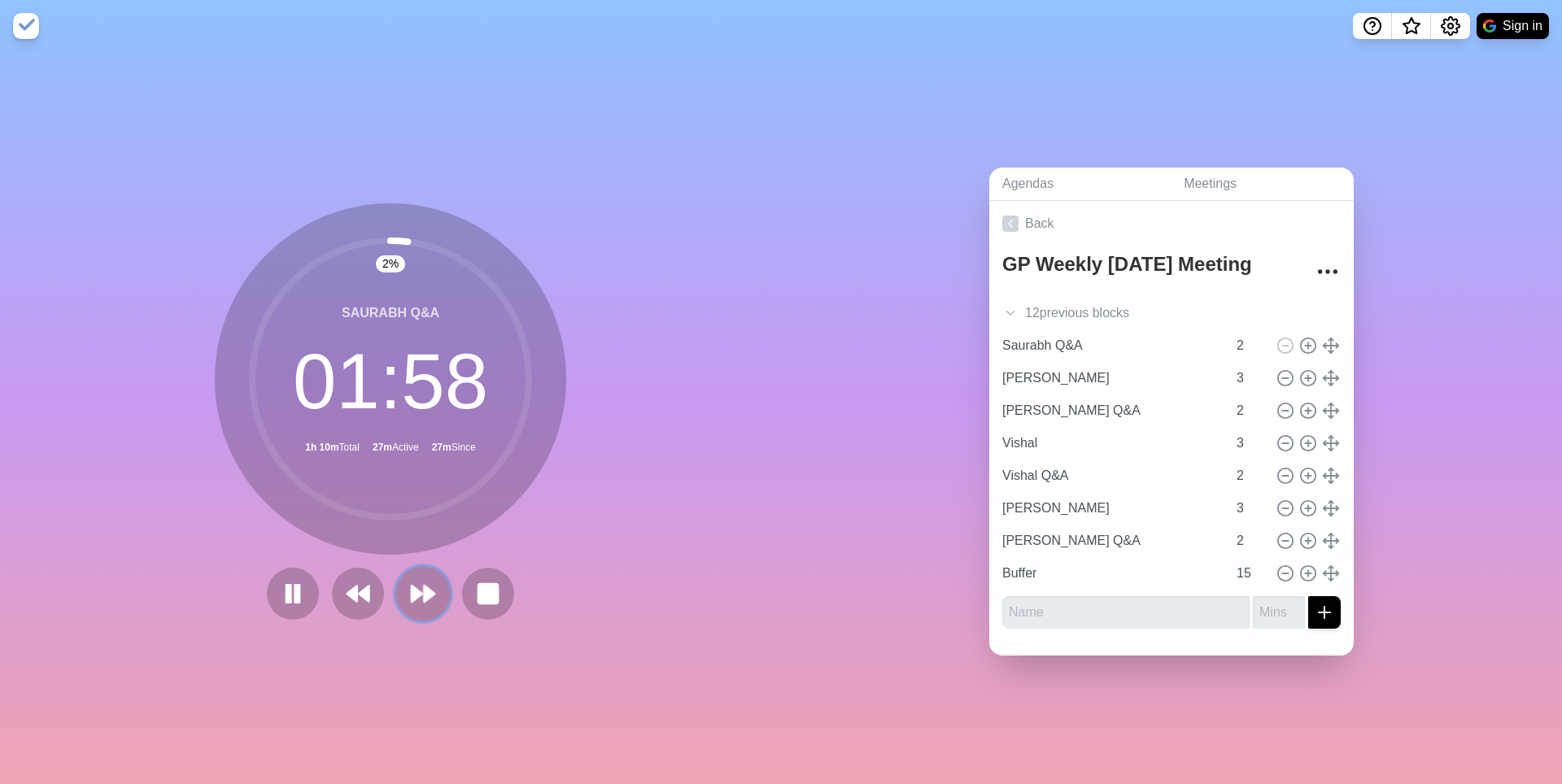
click at [424, 601] on icon at bounding box center [423, 594] width 28 height 28
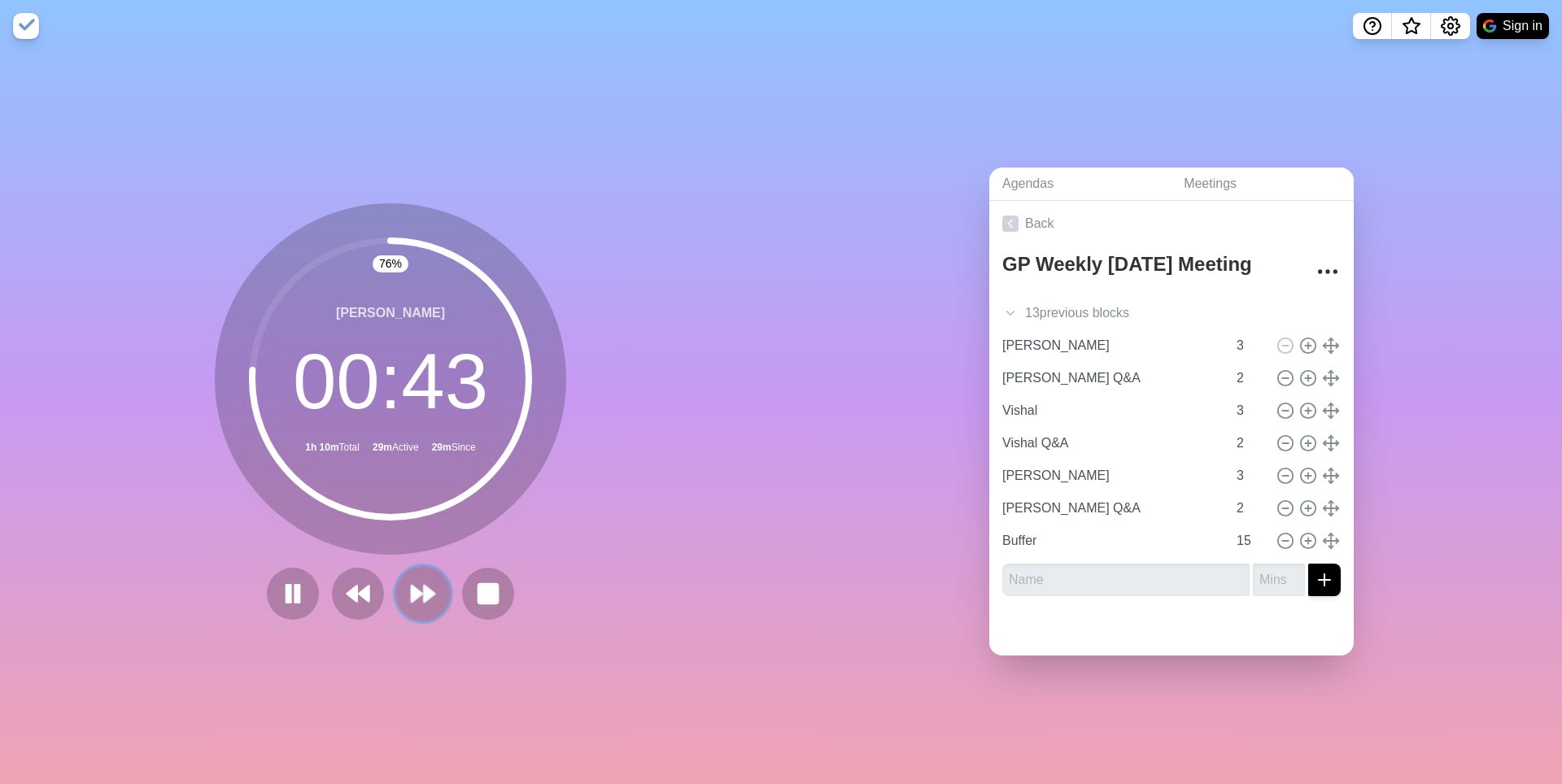
click at [428, 602] on polygon at bounding box center [429, 594] width 11 height 17
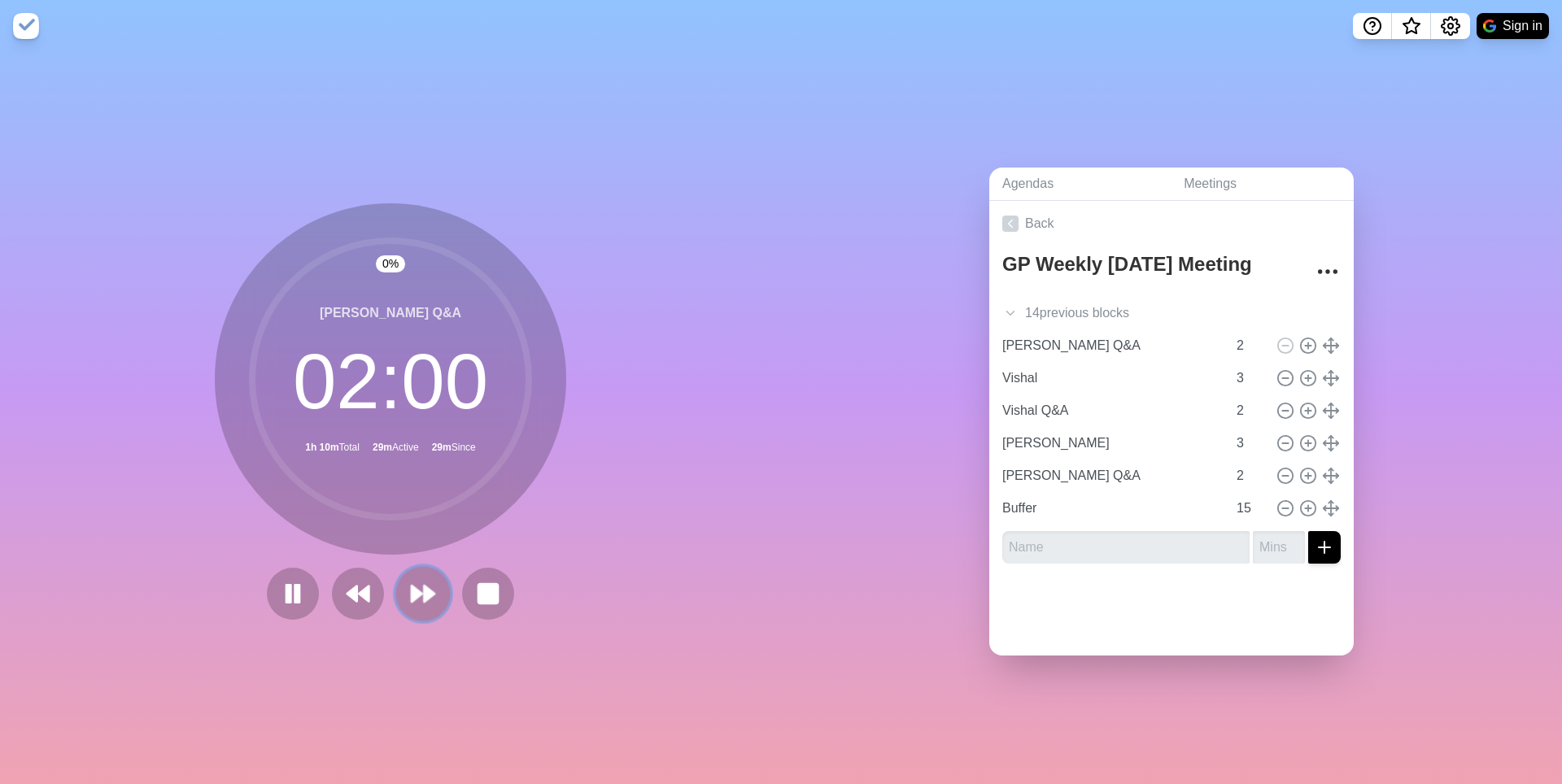
click at [424, 607] on icon at bounding box center [423, 594] width 28 height 28
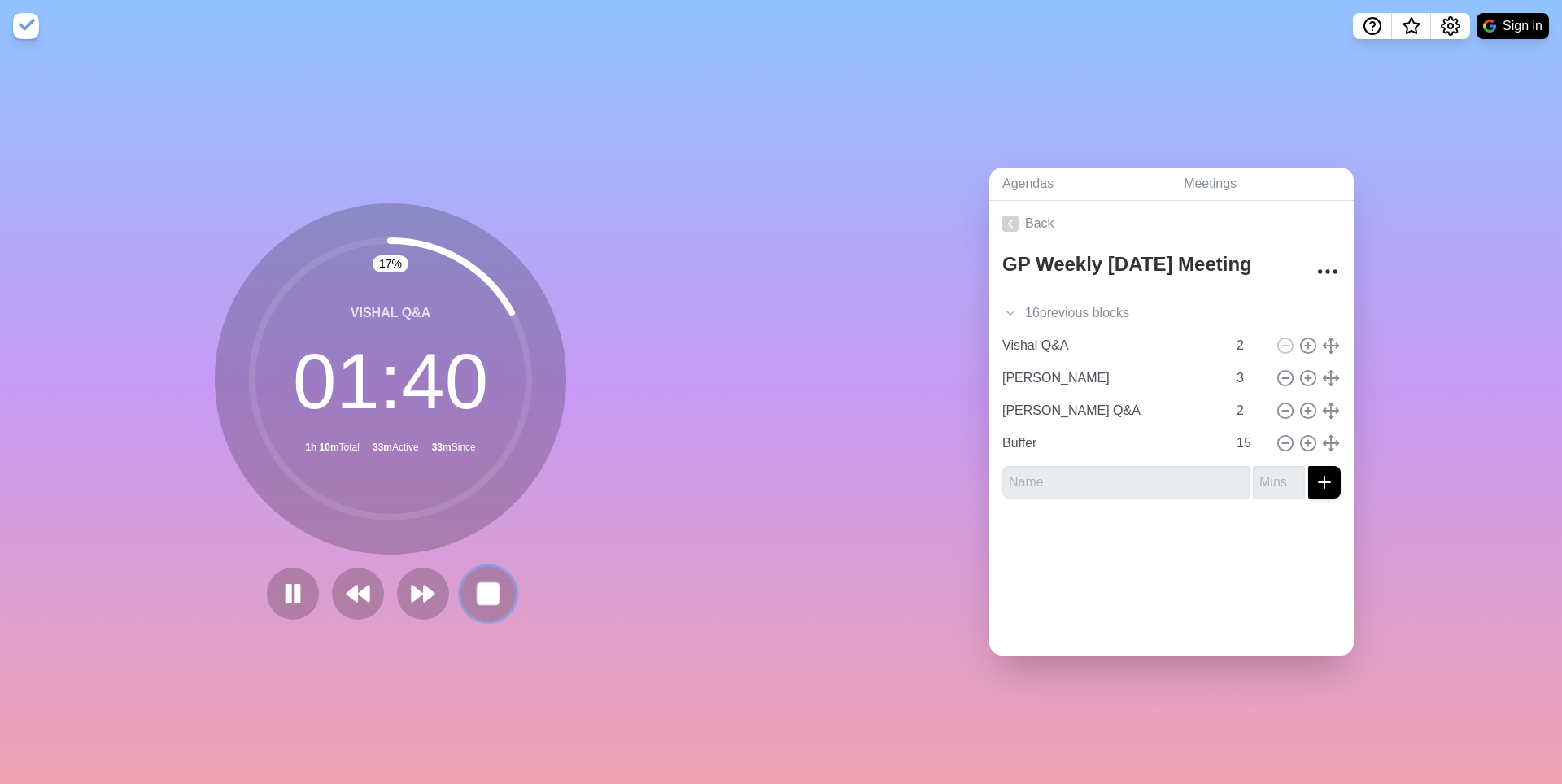
click at [498, 598] on rect at bounding box center [487, 594] width 20 height 20
